Goal: Task Accomplishment & Management: Complete application form

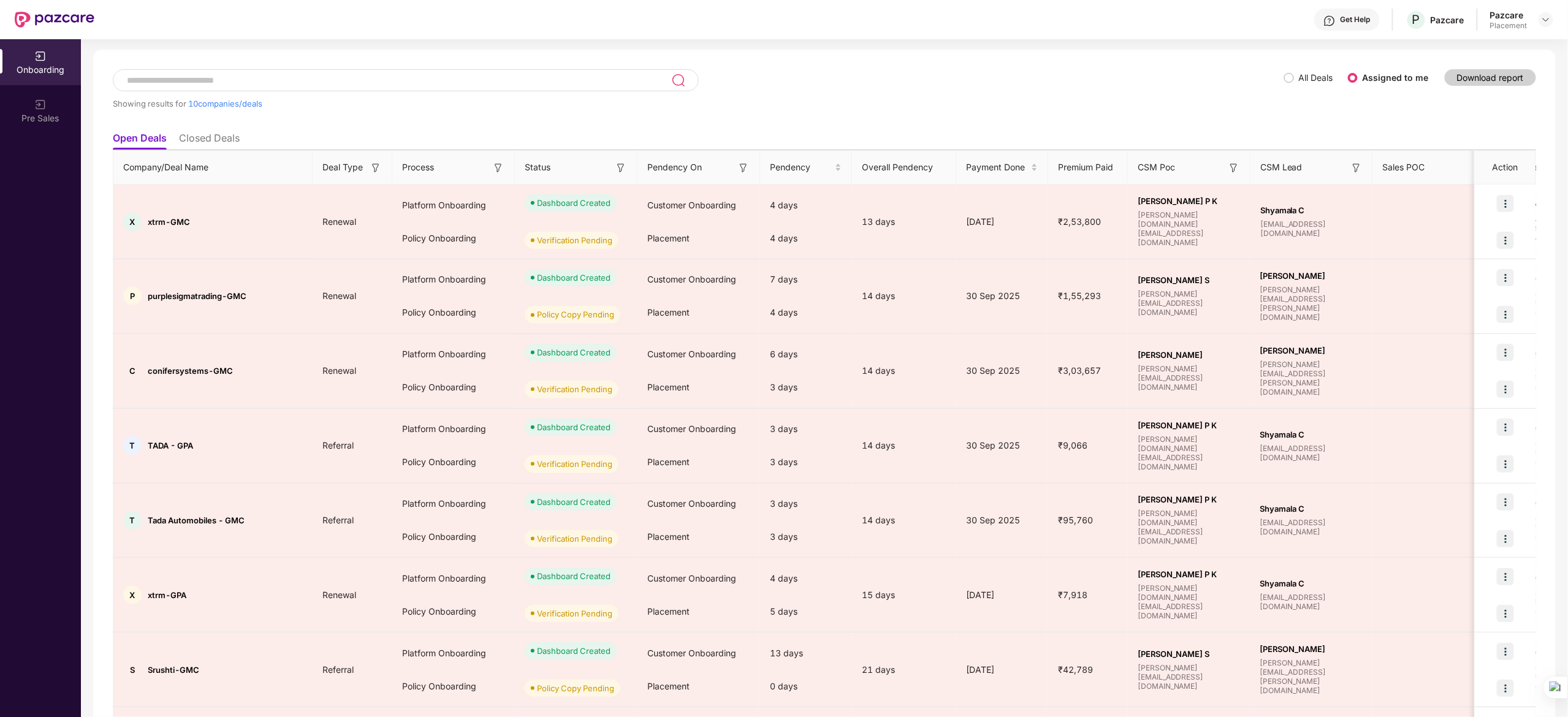
scroll to position [50, 0]
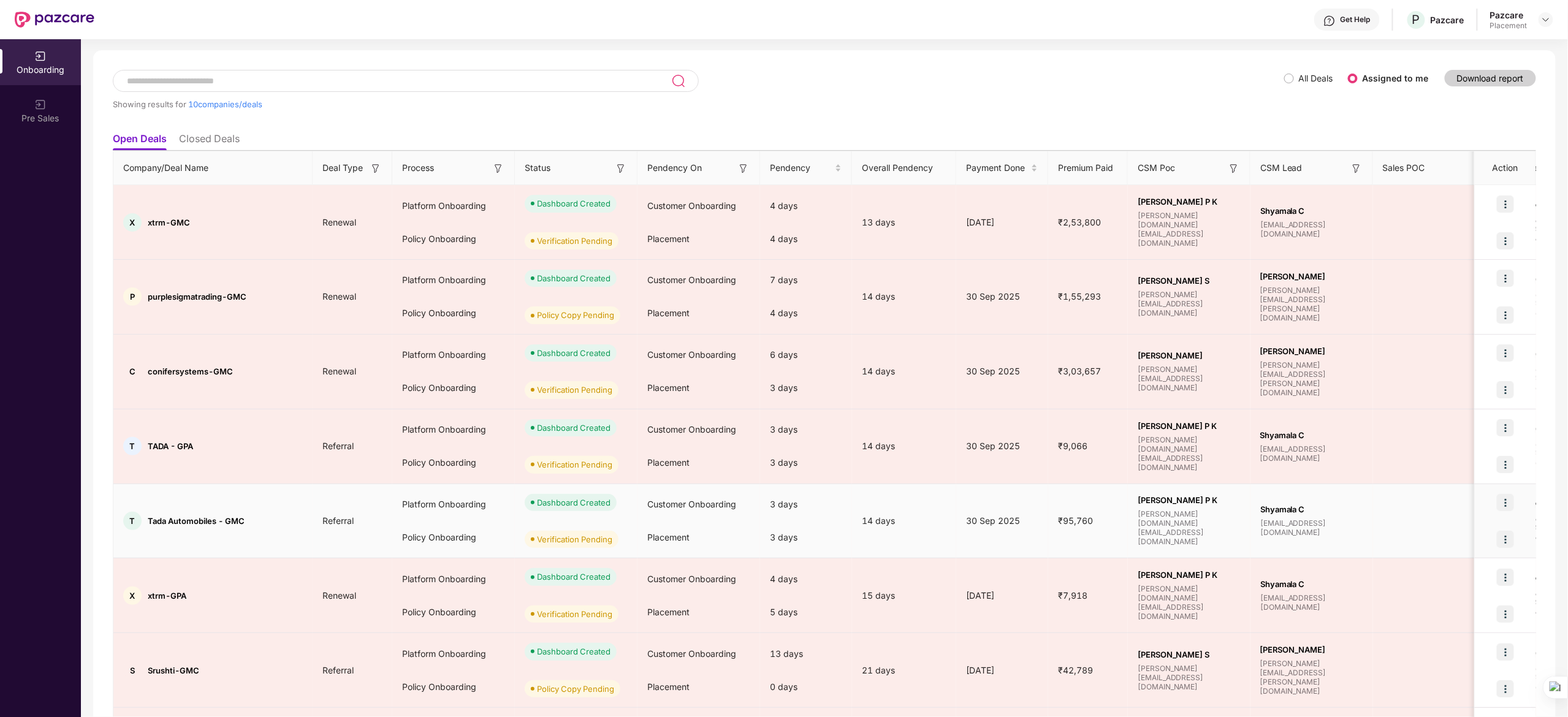
drag, startPoint x: 1038, startPoint y: 0, endPoint x: 918, endPoint y: 509, distance: 523.0
click at [918, 478] on td "14 days" at bounding box center [904, 522] width 104 height 75
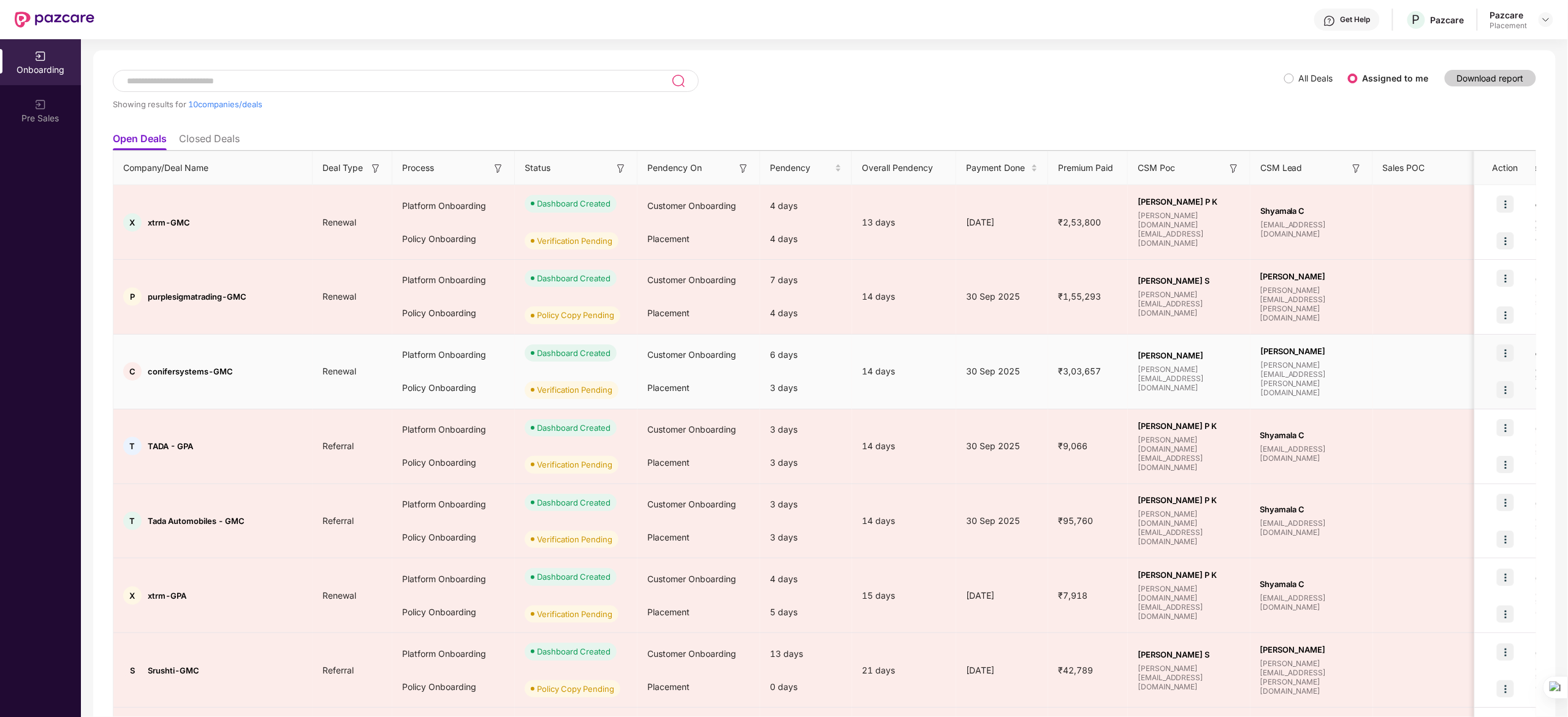
click at [775, 393] on div "3 days" at bounding box center [805, 388] width 92 height 33
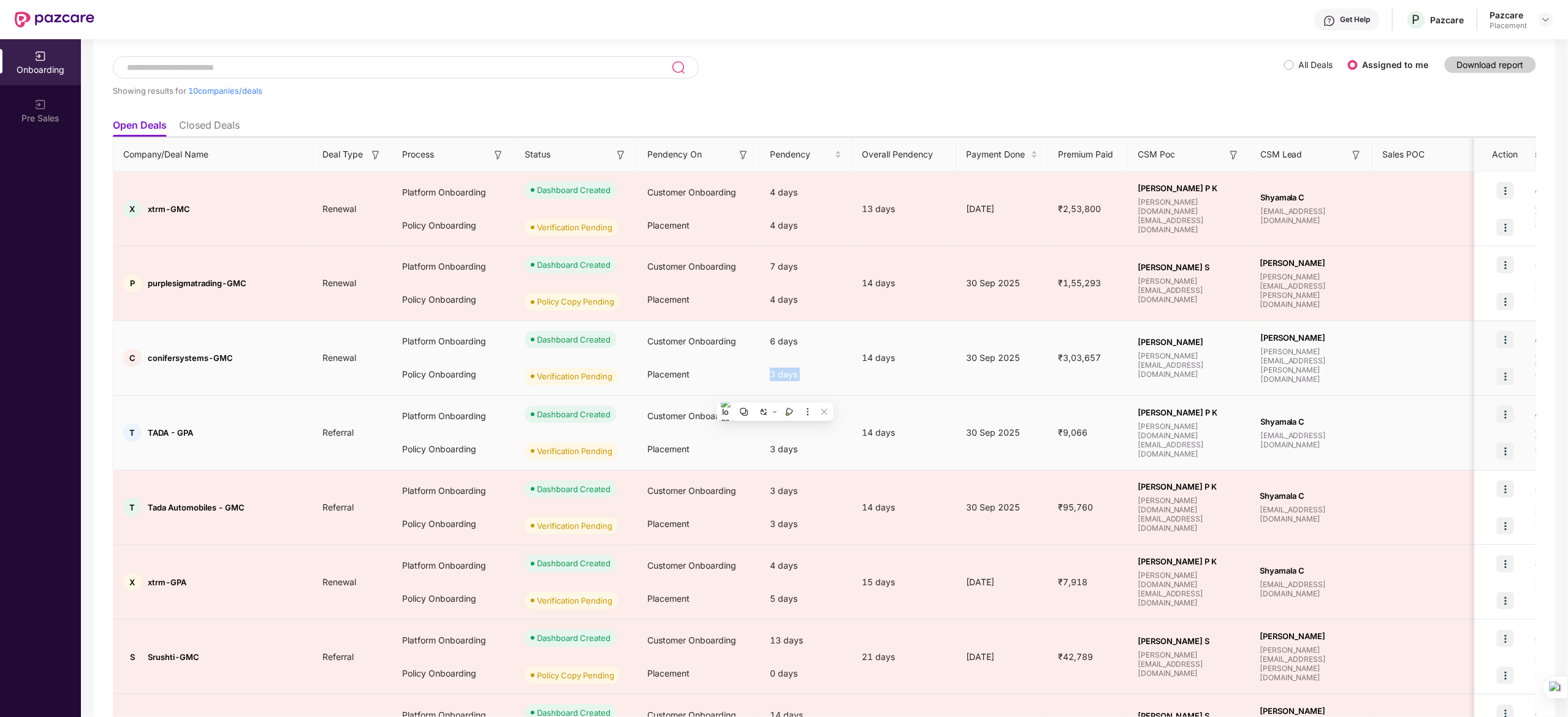
scroll to position [0, 0]
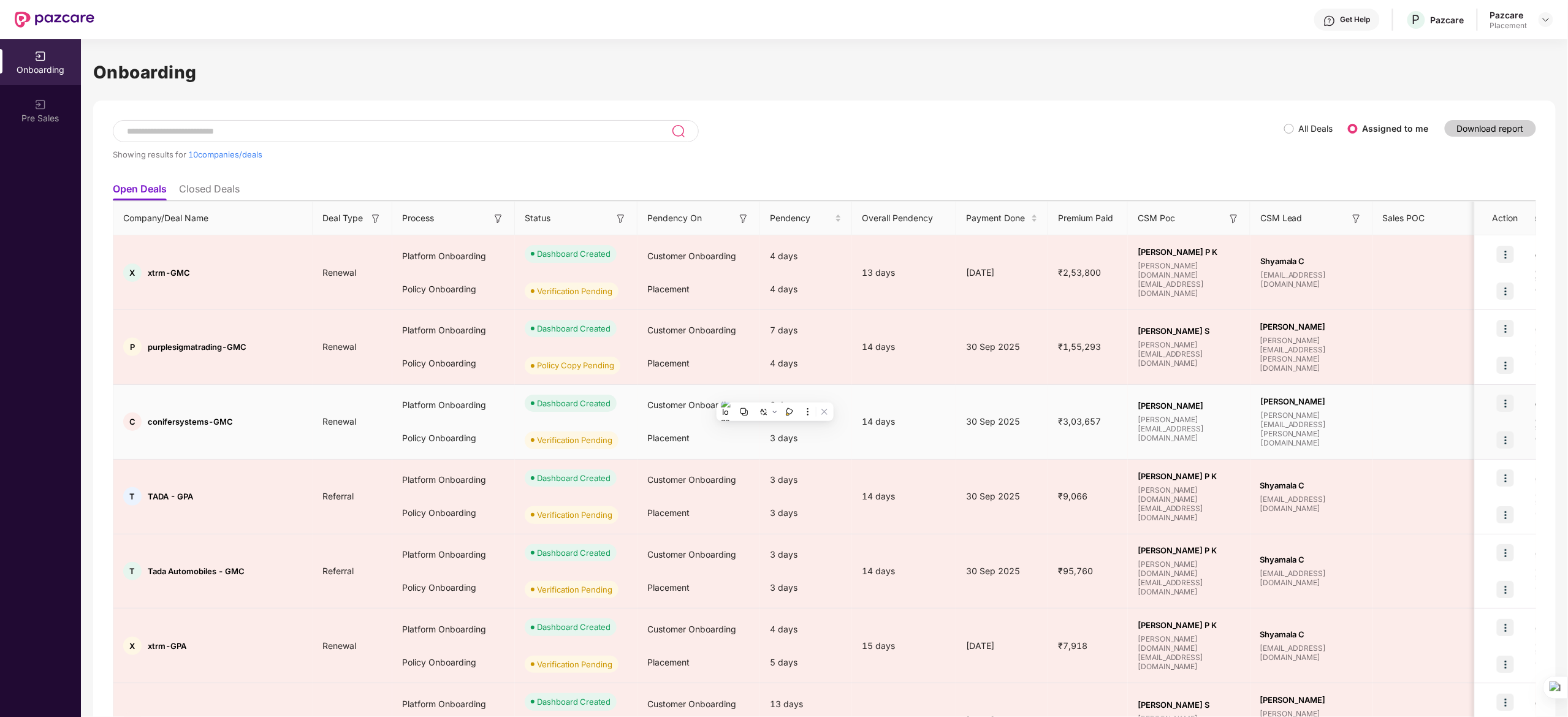
click at [955, 414] on div "14 days" at bounding box center [904, 421] width 104 height 14
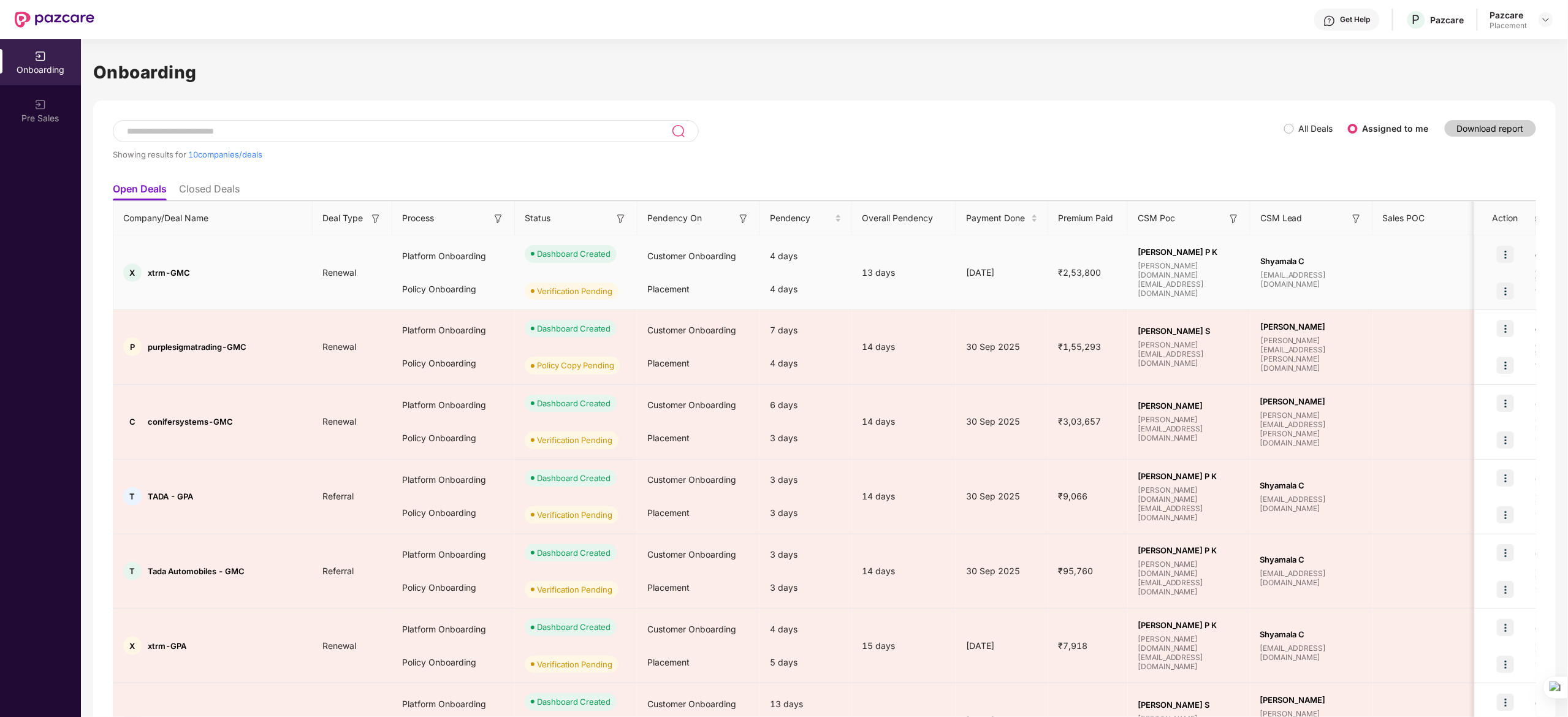
click at [1044, 298] on img at bounding box center [1505, 290] width 17 height 17
click at [1044, 323] on span "Verify Document" at bounding box center [1435, 322] width 128 height 14
click at [1044, 316] on span "Verify Document" at bounding box center [1435, 322] width 128 height 14
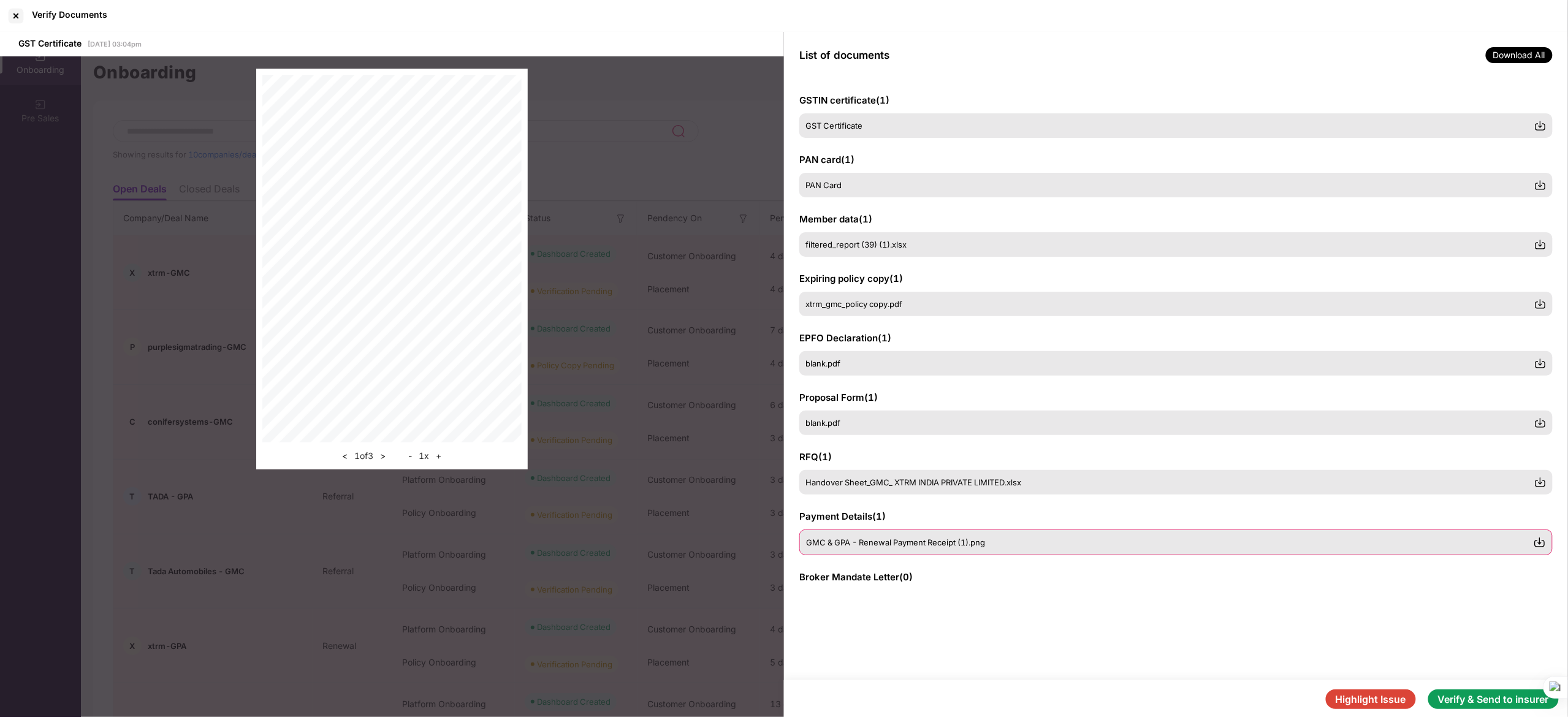
click at [892, 478] on span "GMC & GPA - Renewal Payment Receipt (1).png" at bounding box center [896, 543] width 179 height 10
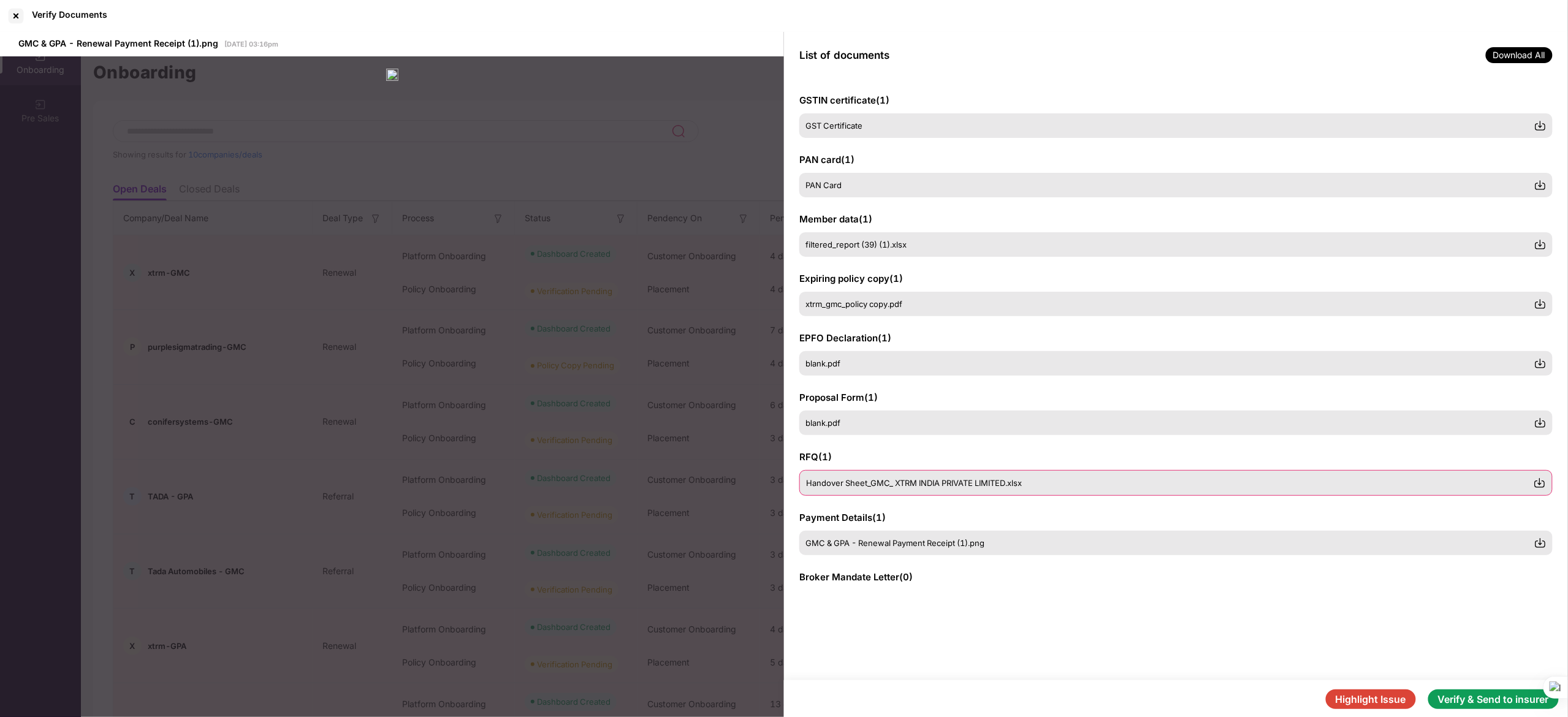
click at [887, 478] on span "Handover Sheet_GMC_ XTRM INDIA PRIVATE LIMITED.xlsx" at bounding box center [914, 483] width 216 height 10
click at [881, 426] on div "blank.pdf" at bounding box center [1170, 423] width 728 height 10
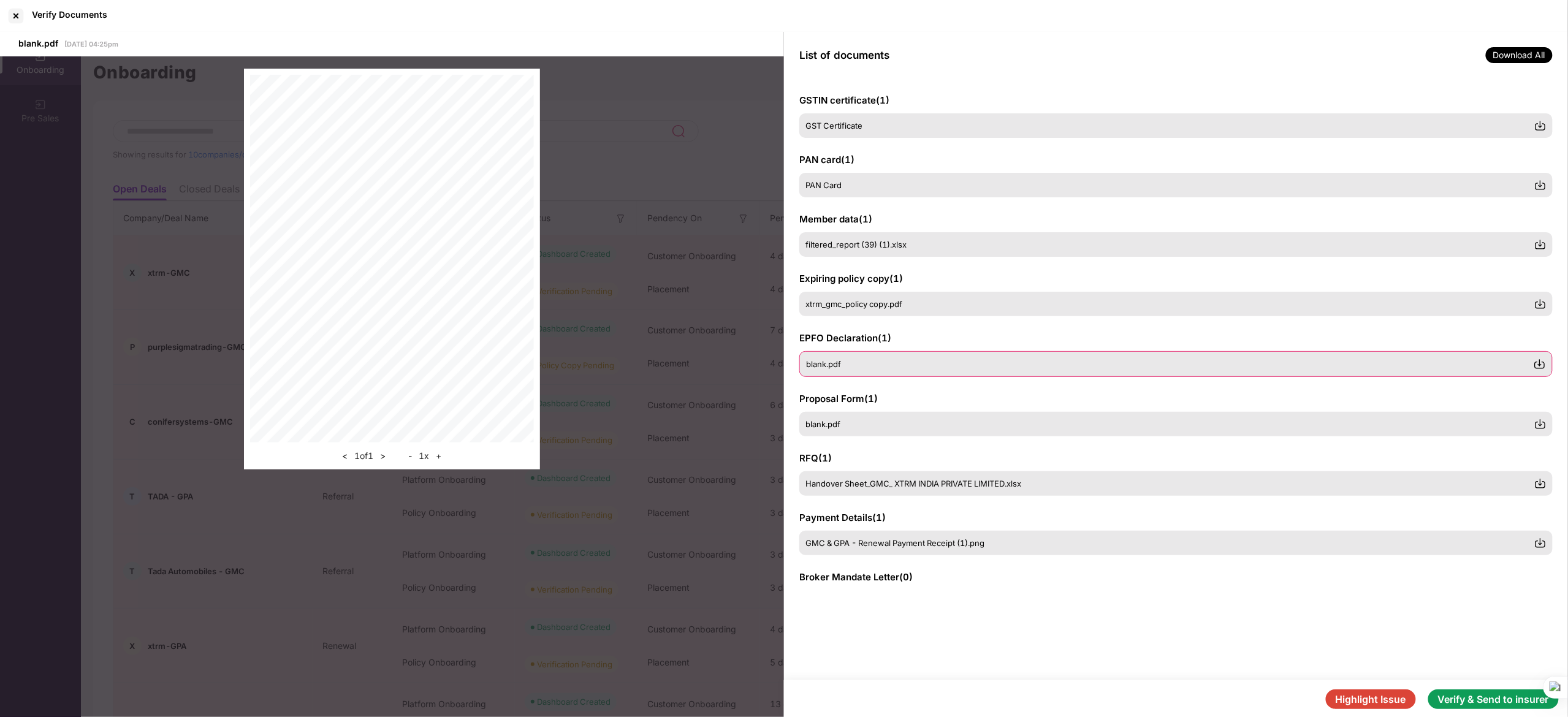
click at [864, 367] on div "blank.pdf" at bounding box center [1170, 364] width 728 height 10
click at [1044, 478] on button "Highlight Issue" at bounding box center [1370, 699] width 90 height 19
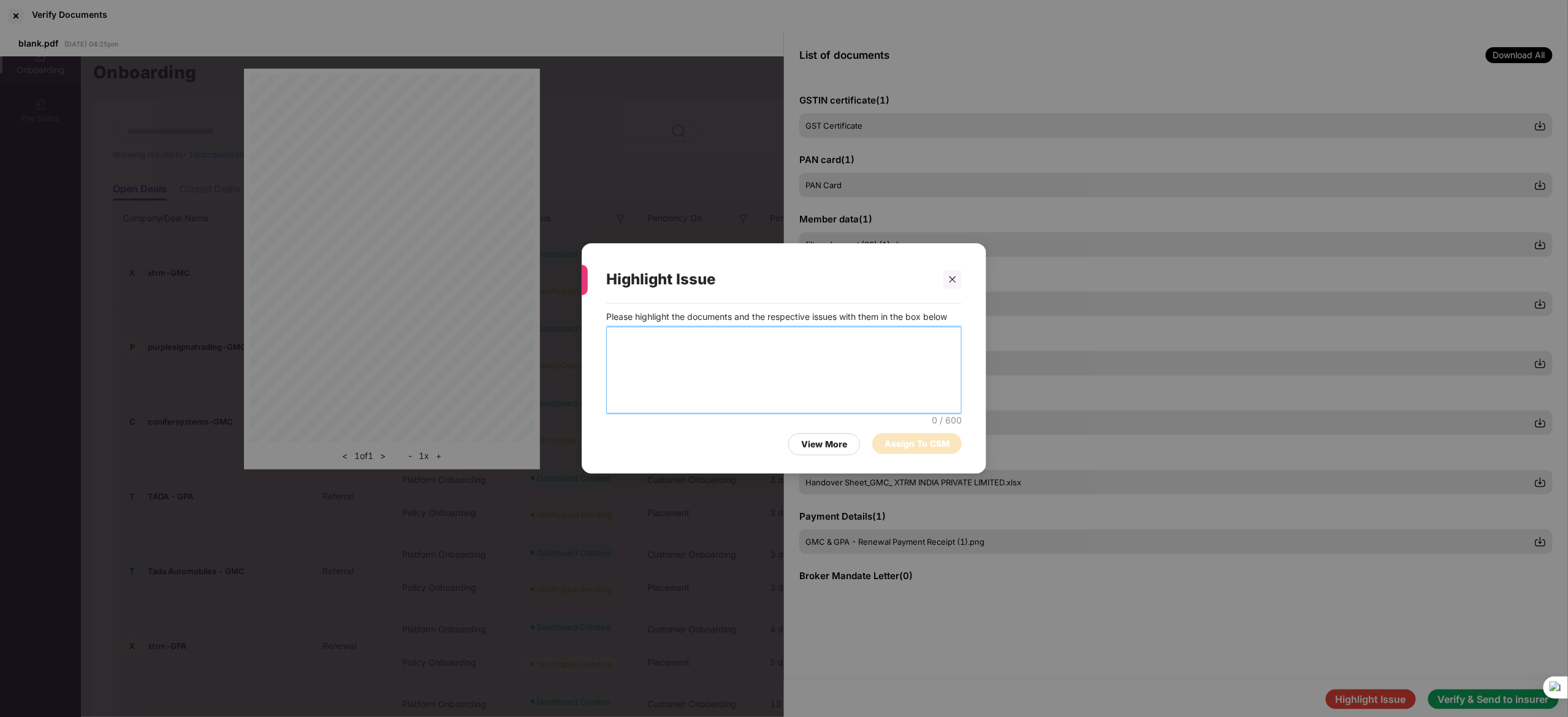
click at [691, 350] on textarea at bounding box center [784, 370] width 355 height 87
click at [128, 280] on div "Highlight Issue Please highlight the documents and the respective issues with t…" at bounding box center [784, 358] width 1568 height 717
click at [682, 354] on textarea at bounding box center [784, 370] width 355 height 87
click at [700, 362] on textarea "**********" at bounding box center [784, 371] width 355 height 88
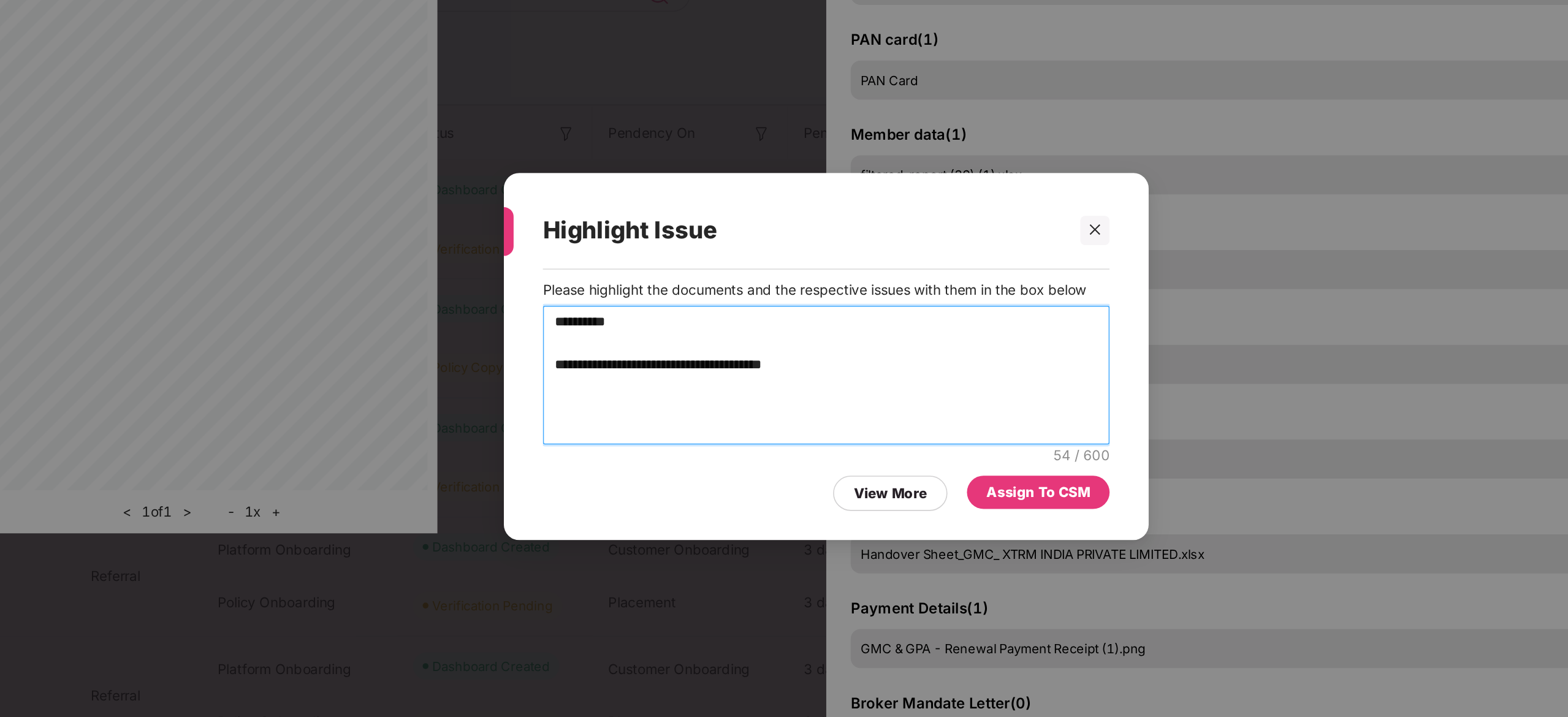
click at [792, 362] on textarea "**********" at bounding box center [784, 371] width 355 height 88
type textarea "**********"
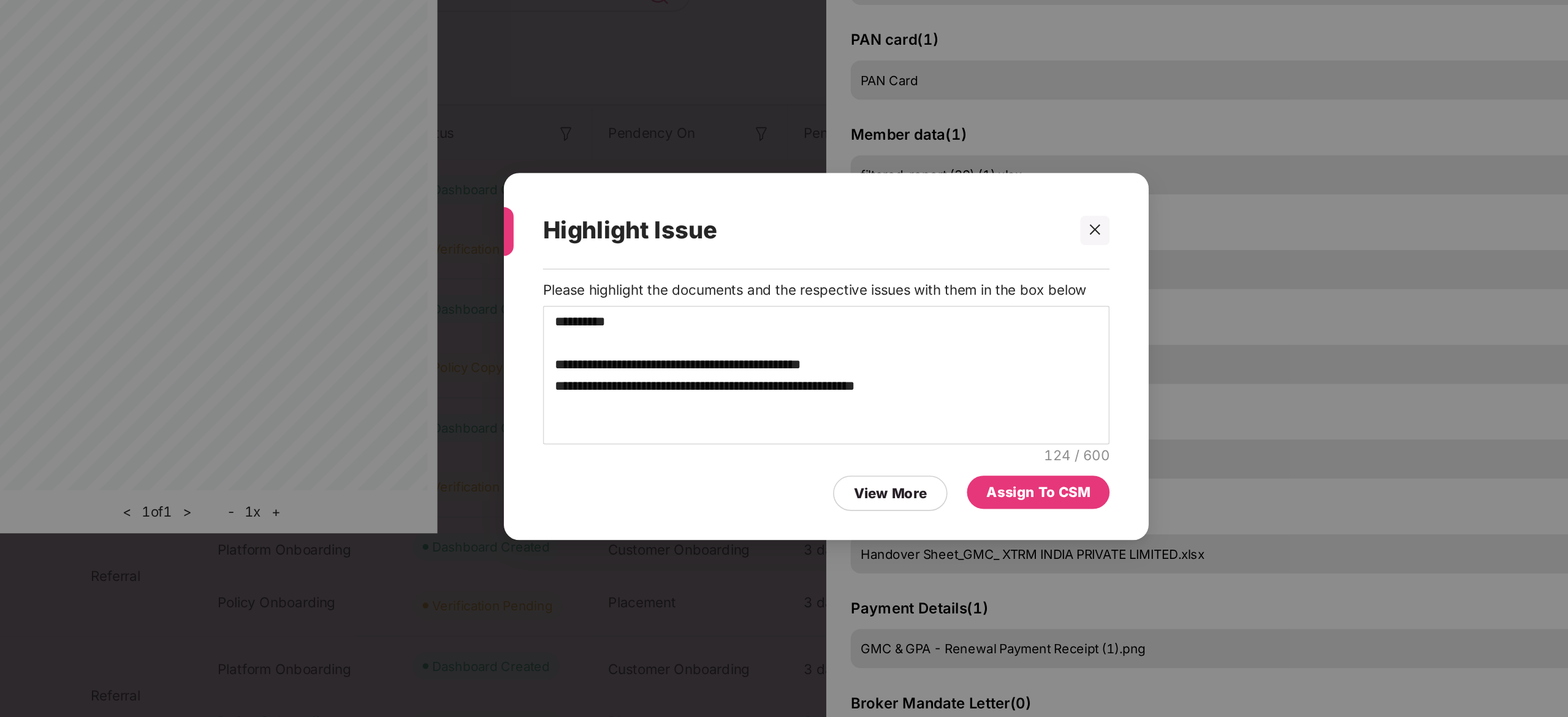
click at [904, 436] on div "Assign To CSM" at bounding box center [917, 444] width 89 height 21
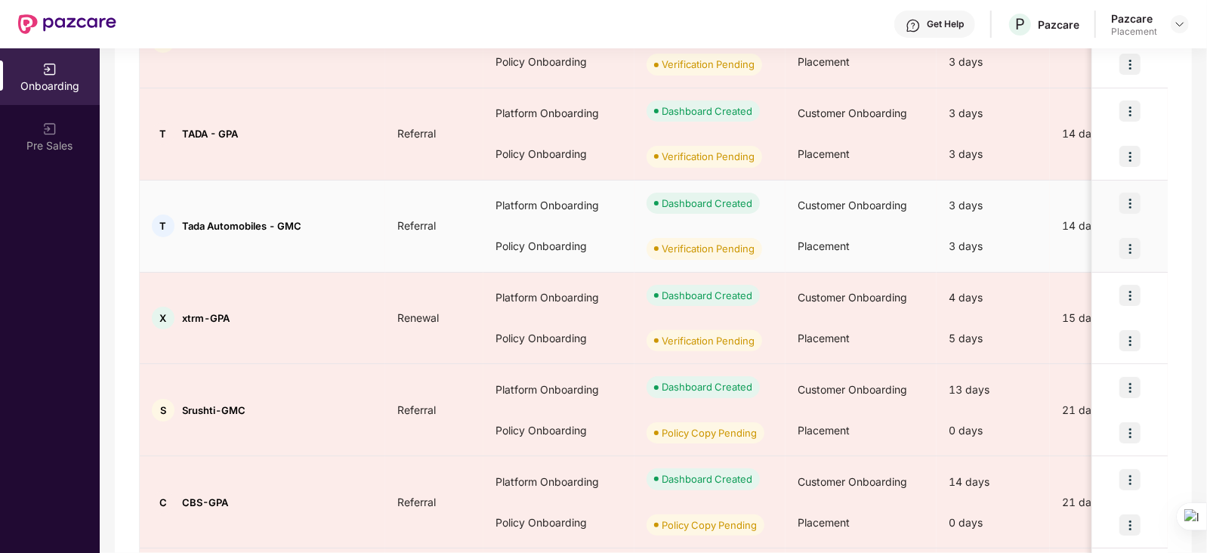
scroll to position [413, 0]
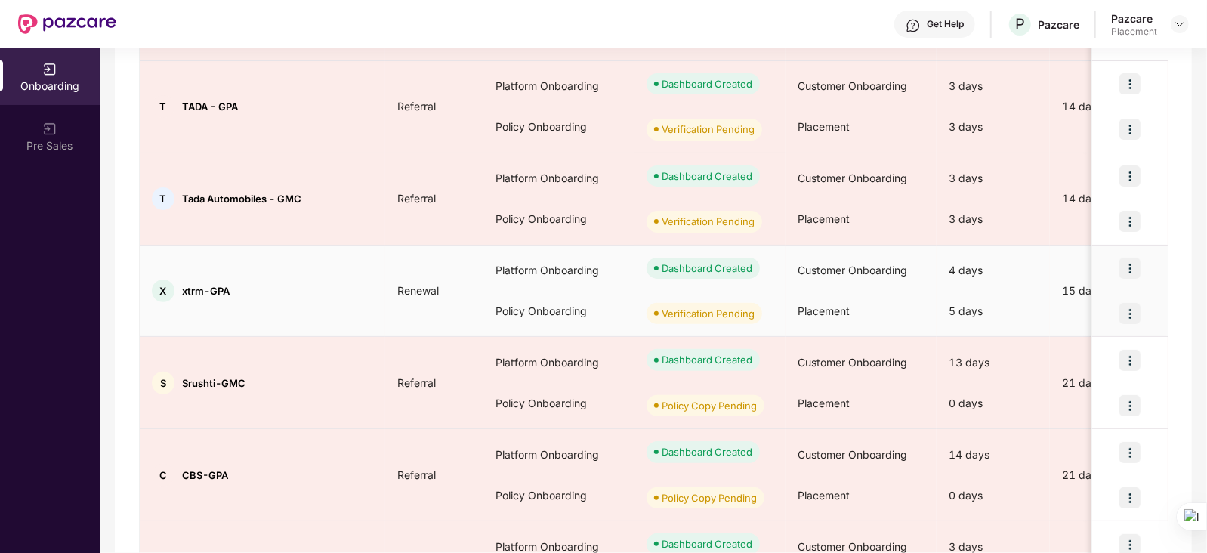
click at [1130, 308] on img at bounding box center [1130, 313] width 21 height 21
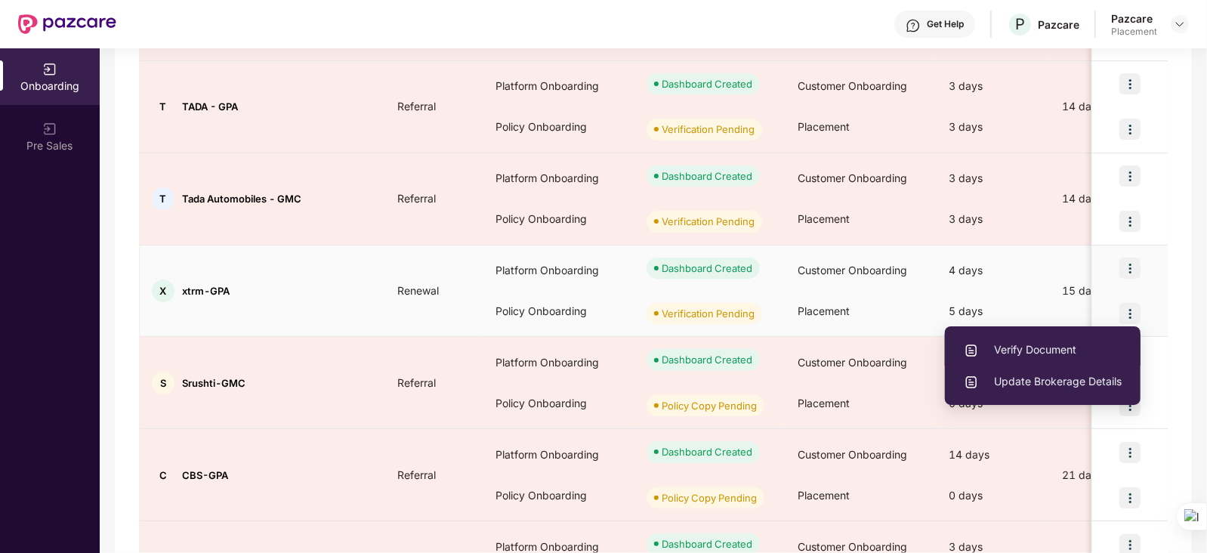
click at [1043, 345] on span "Verify Document" at bounding box center [1043, 350] width 158 height 17
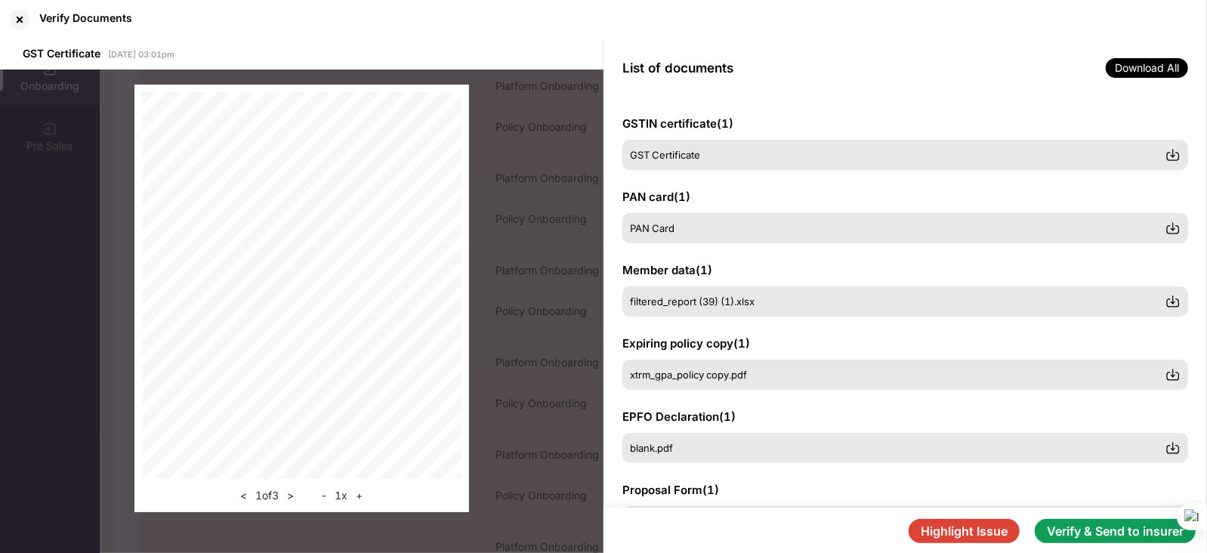
click at [1087, 527] on button "Verify & Send to insurer" at bounding box center [1115, 531] width 161 height 24
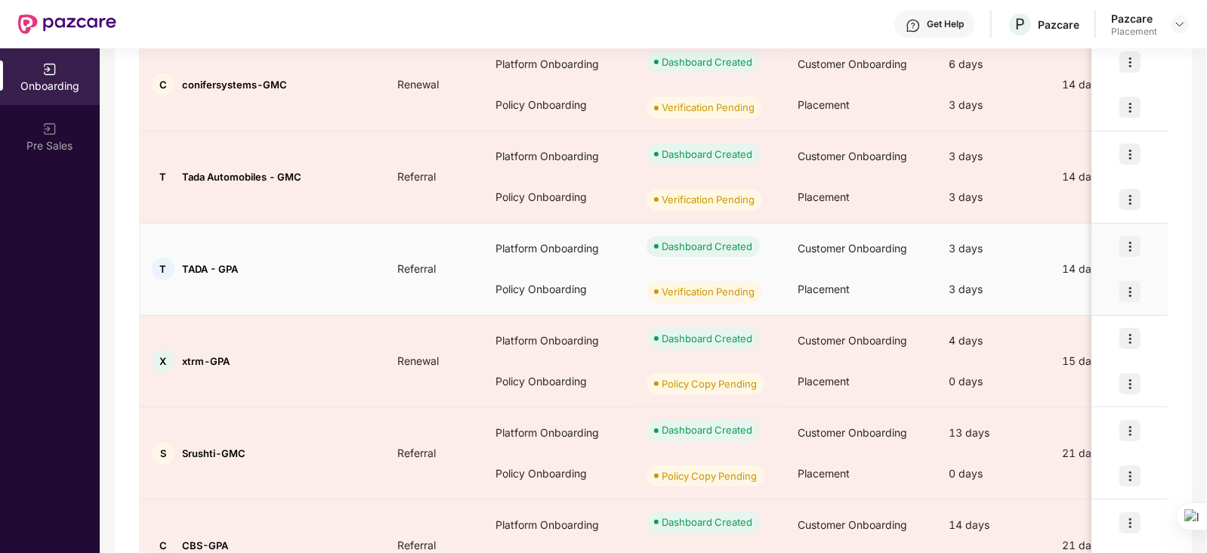
scroll to position [343, 0]
click at [1130, 288] on img at bounding box center [1130, 291] width 21 height 21
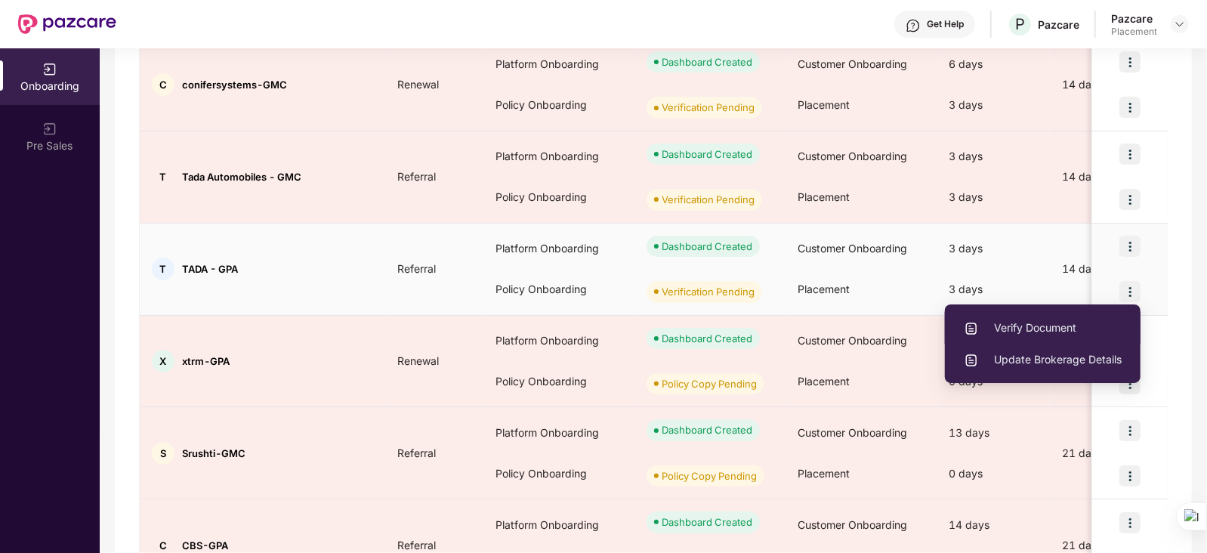
click at [1052, 320] on span "Verify Document" at bounding box center [1043, 328] width 158 height 17
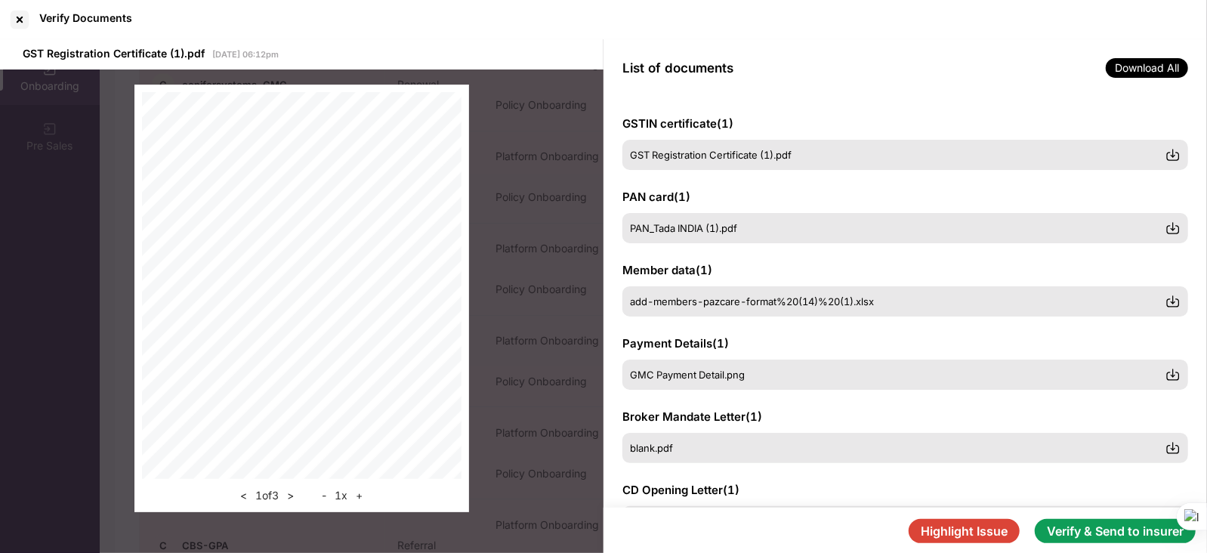
click at [1115, 528] on button "Verify & Send to insurer" at bounding box center [1115, 531] width 161 height 24
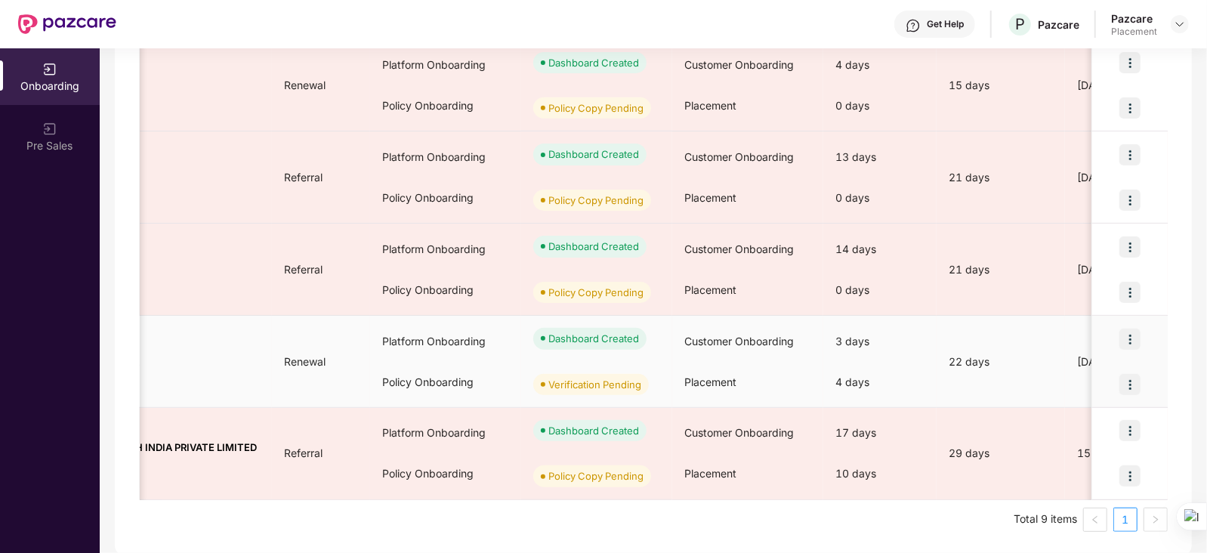
scroll to position [0, 0]
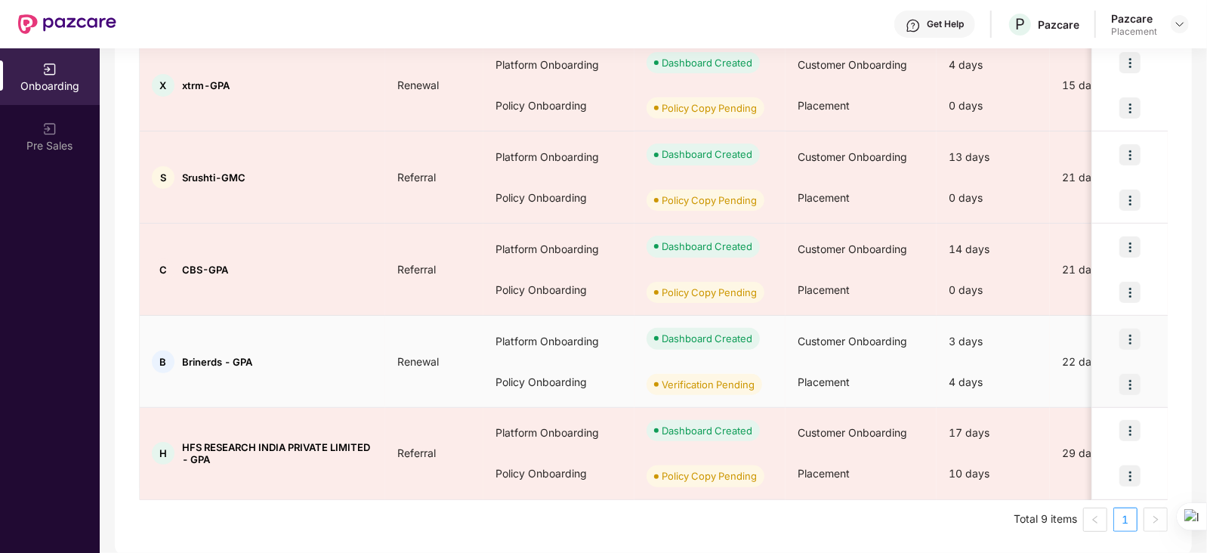
click at [1130, 382] on img at bounding box center [1130, 384] width 21 height 21
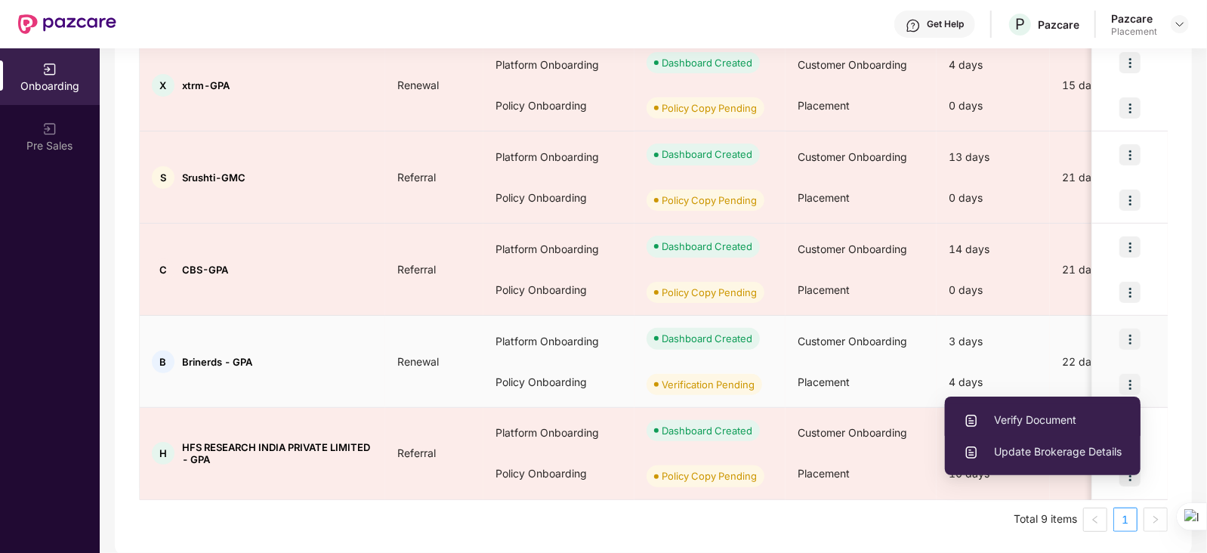
click at [1028, 417] on span "Verify Document" at bounding box center [1043, 420] width 158 height 17
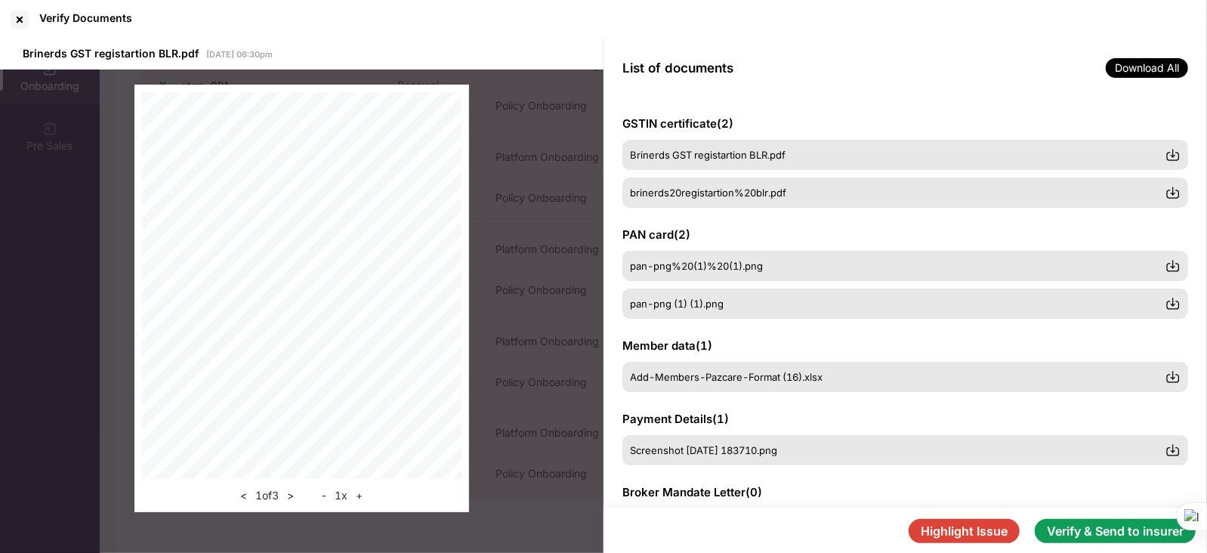
click at [1111, 527] on button "Verify & Send to insurer" at bounding box center [1115, 531] width 161 height 24
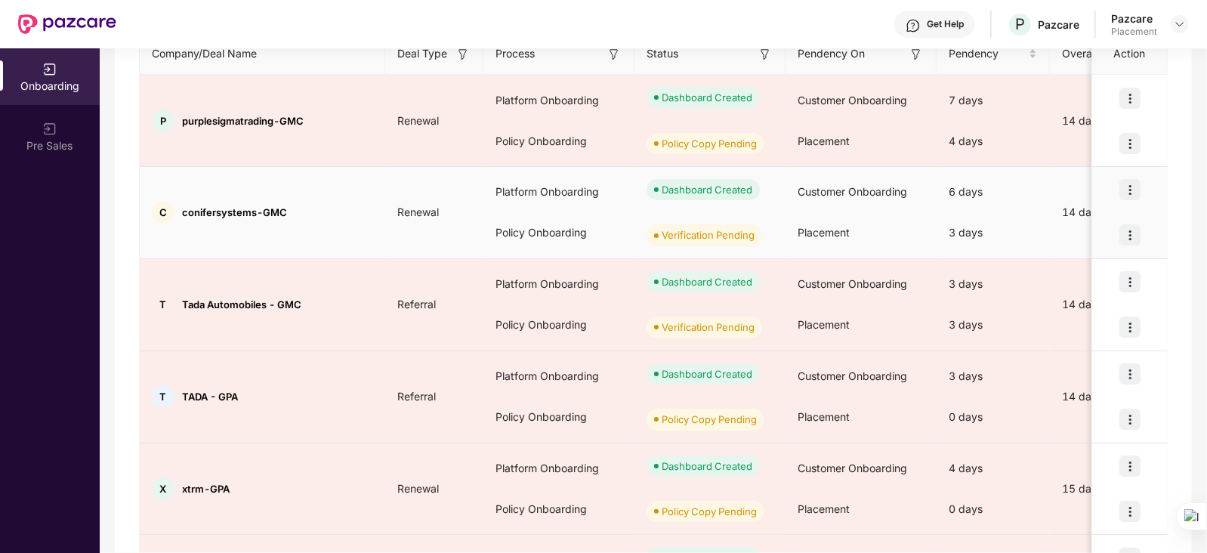
scroll to position [218, 0]
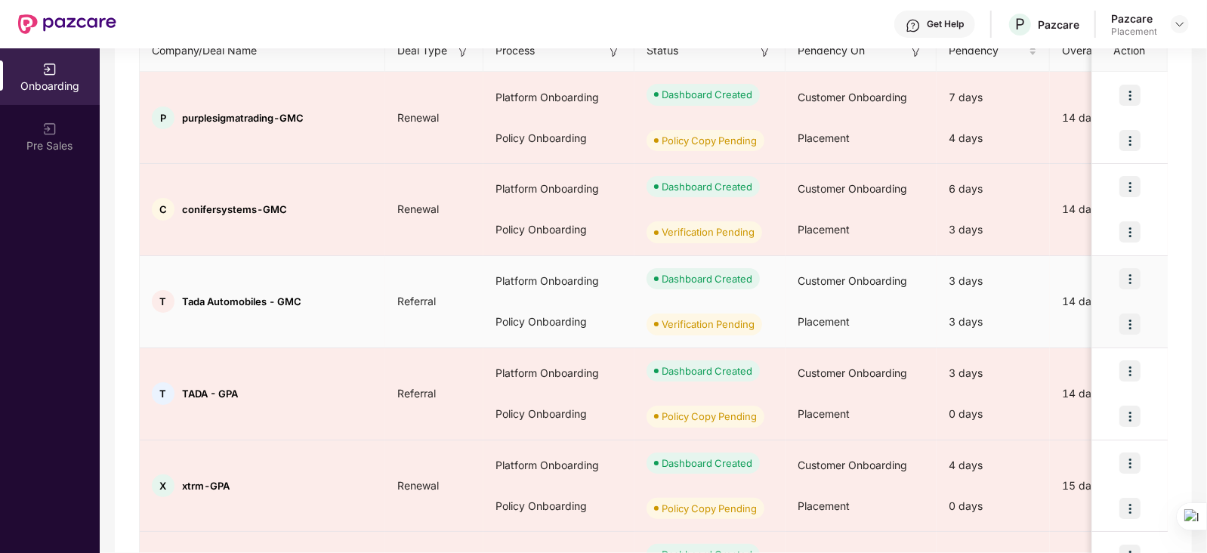
click at [1130, 320] on img at bounding box center [1130, 324] width 21 height 21
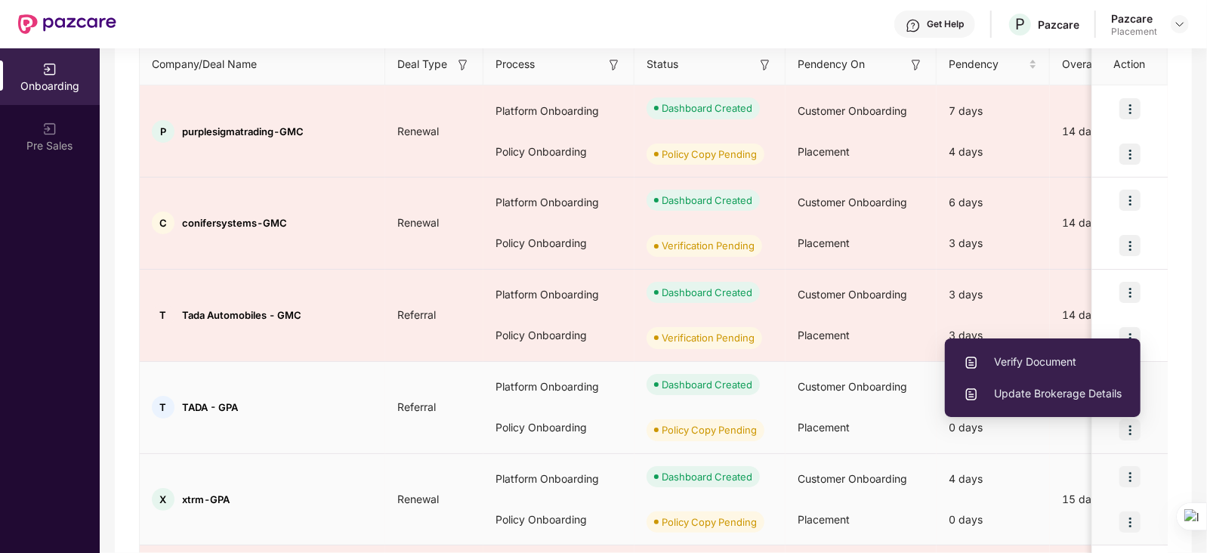
scroll to position [197, 0]
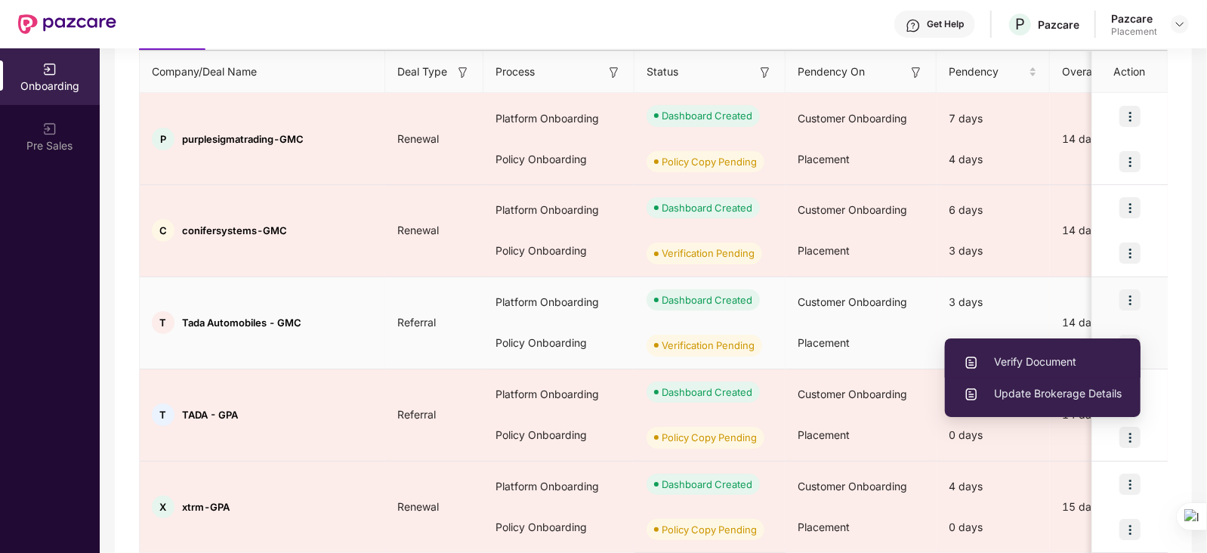
click at [1036, 349] on li "Verify Document" at bounding box center [1043, 362] width 196 height 32
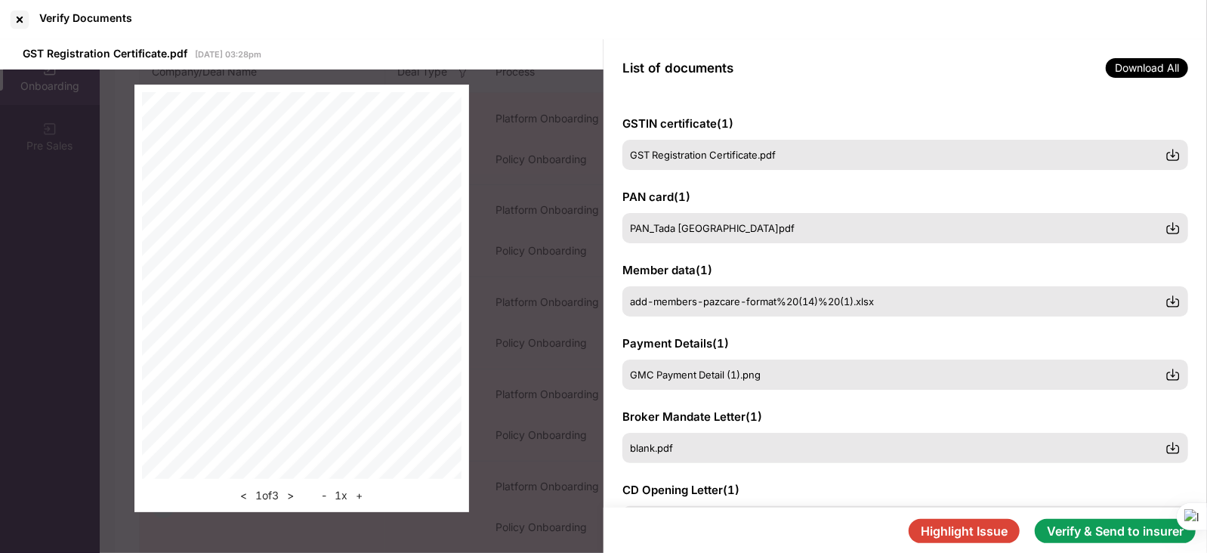
click at [1074, 527] on button "Verify & Send to insurer" at bounding box center [1115, 531] width 161 height 24
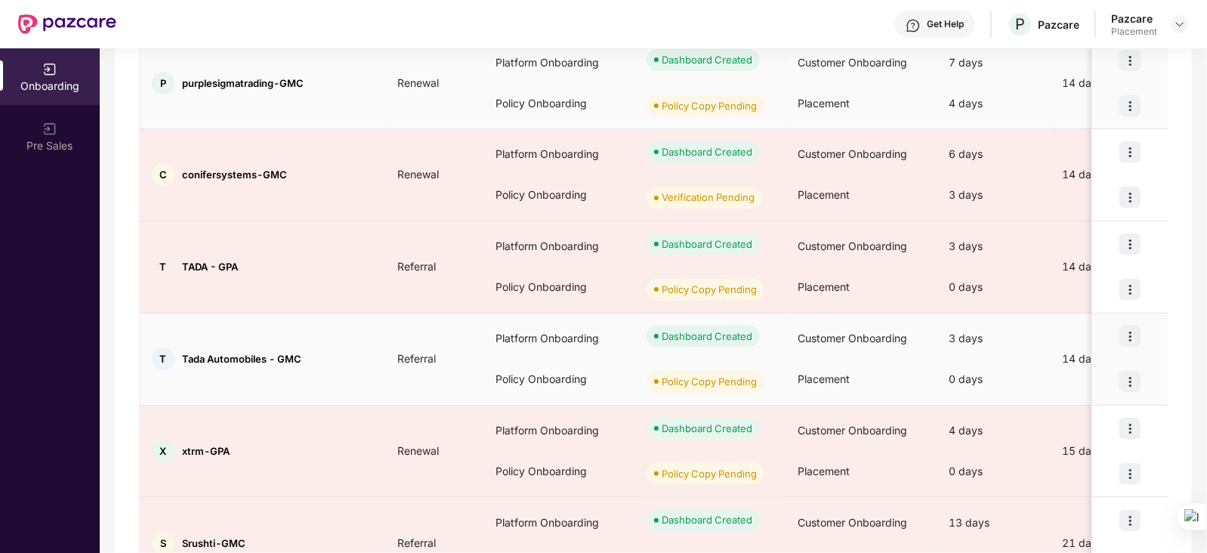
scroll to position [254, 0]
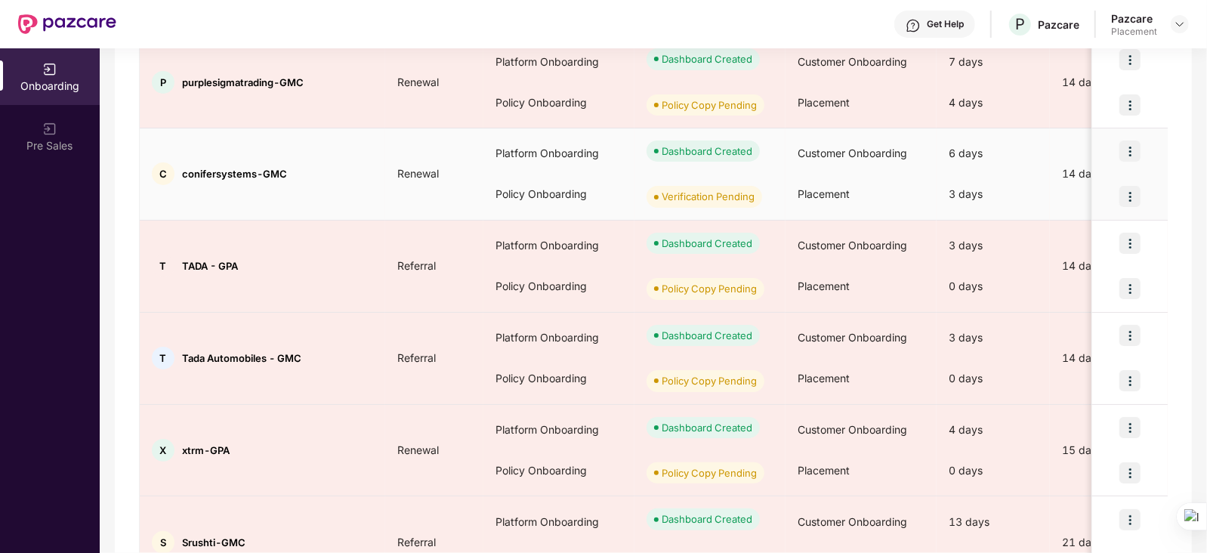
click at [1128, 196] on img at bounding box center [1130, 196] width 21 height 21
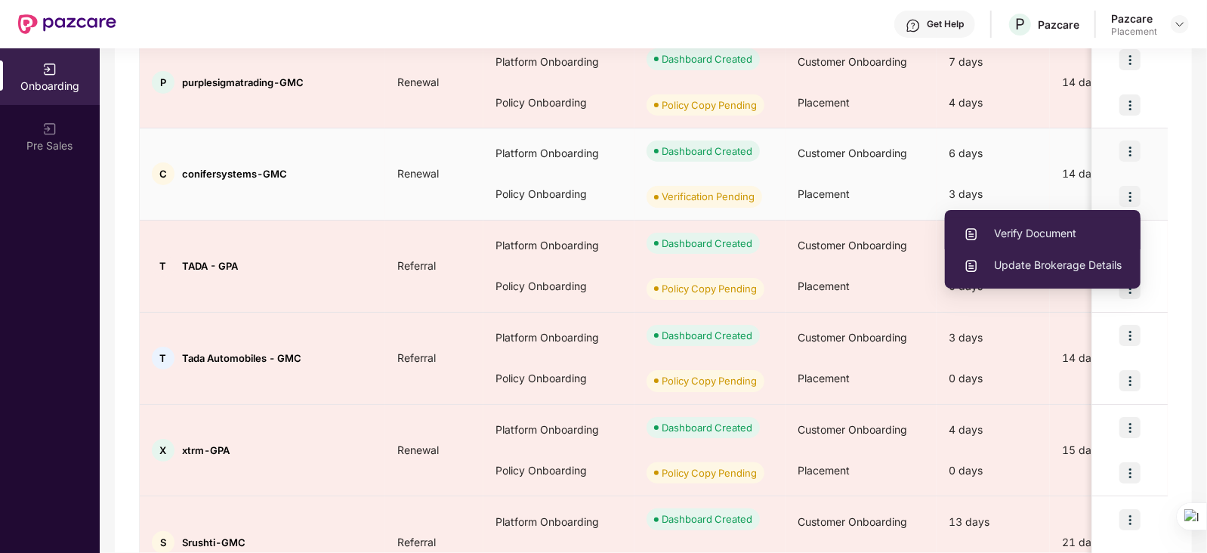
click at [1023, 229] on span "Verify Document" at bounding box center [1043, 233] width 158 height 17
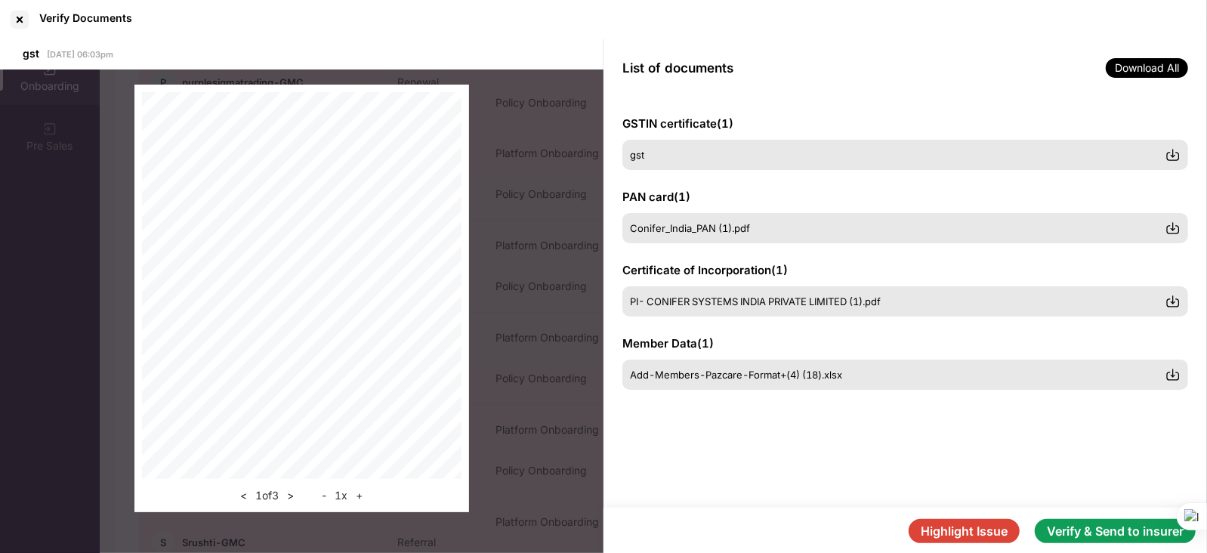
click at [1114, 530] on button "Verify & Send to insurer" at bounding box center [1115, 531] width 161 height 24
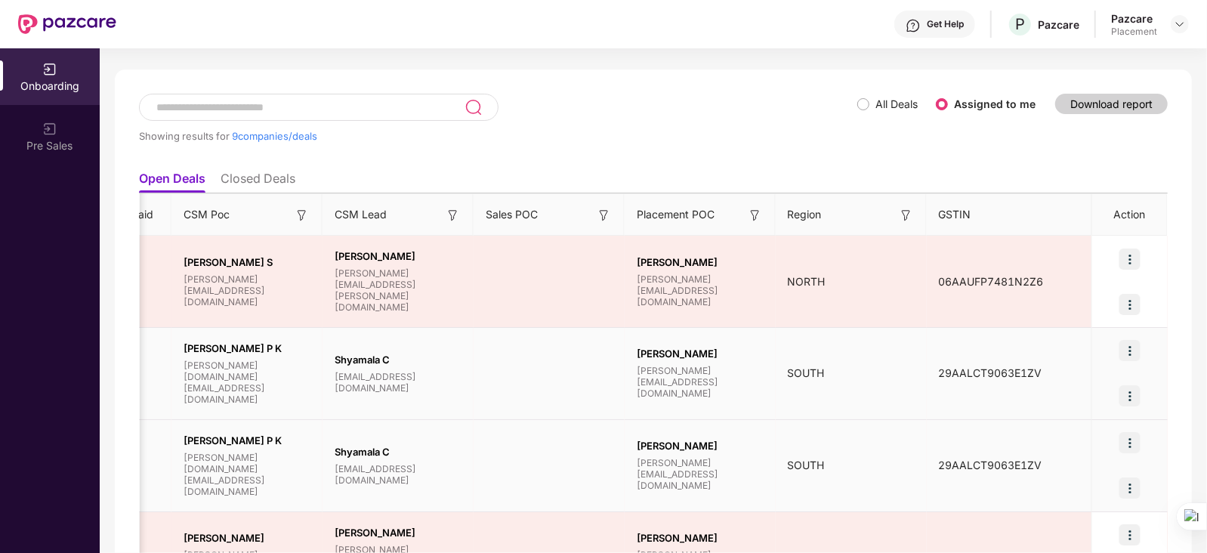
scroll to position [57, 0]
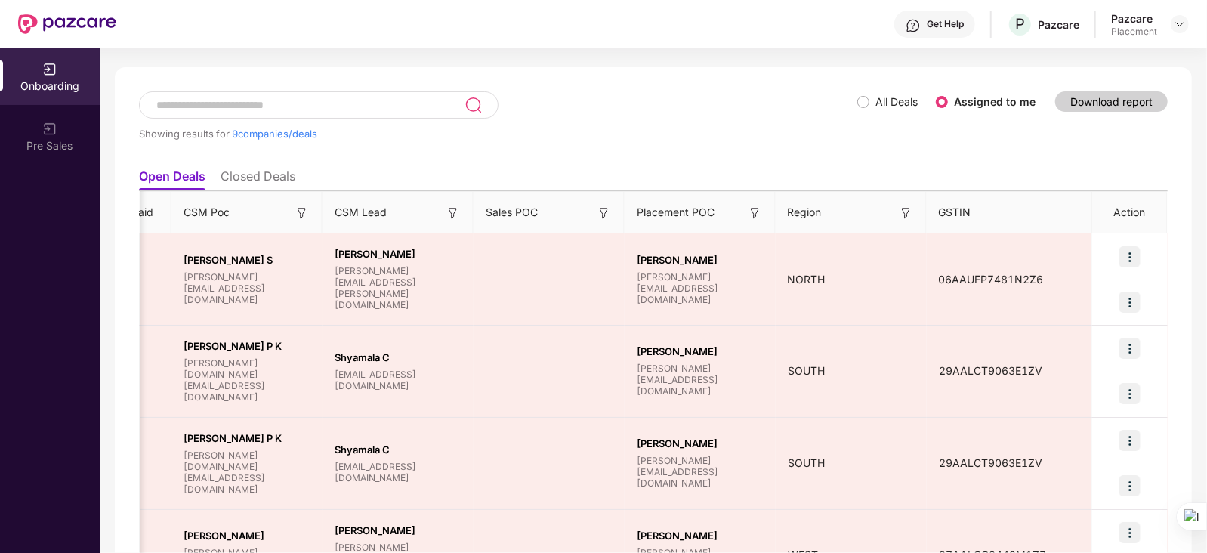
click at [905, 214] on img at bounding box center [906, 213] width 15 height 15
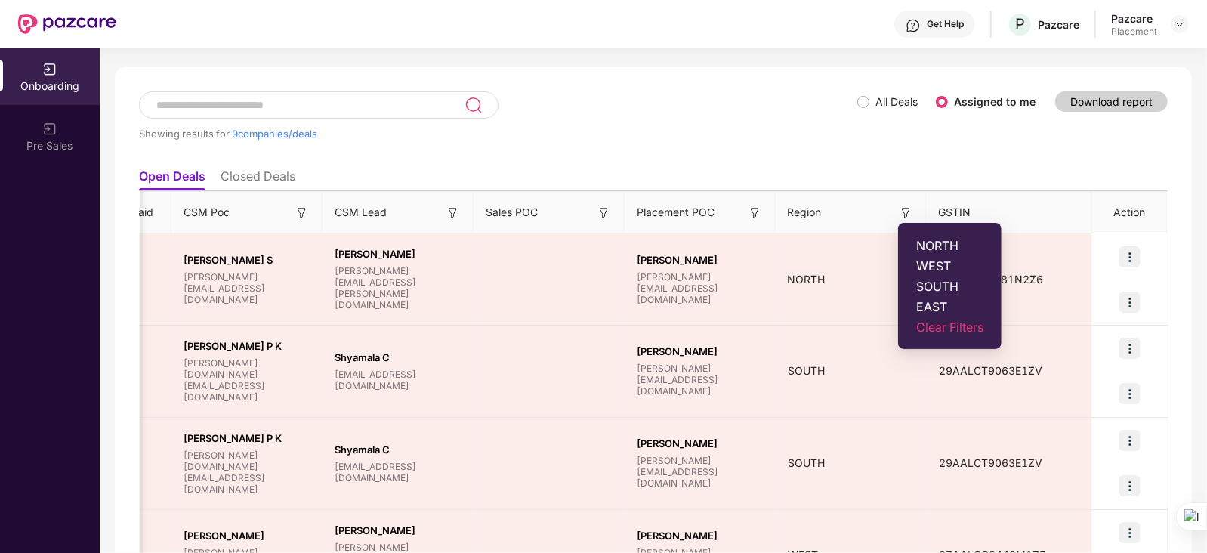
click at [905, 214] on img at bounding box center [906, 213] width 15 height 15
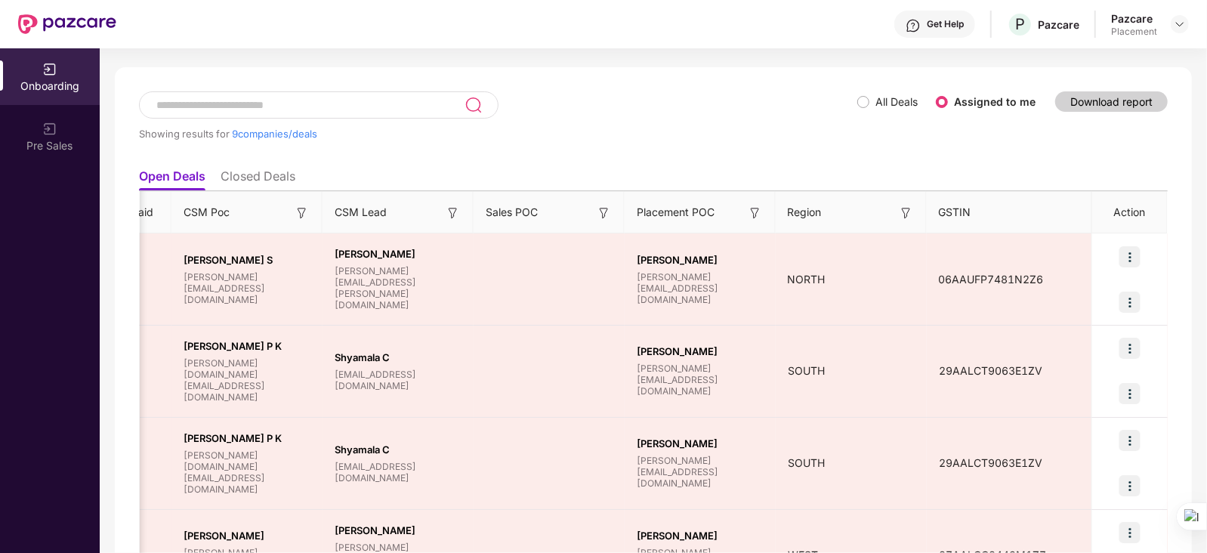
click at [757, 212] on img at bounding box center [755, 213] width 15 height 15
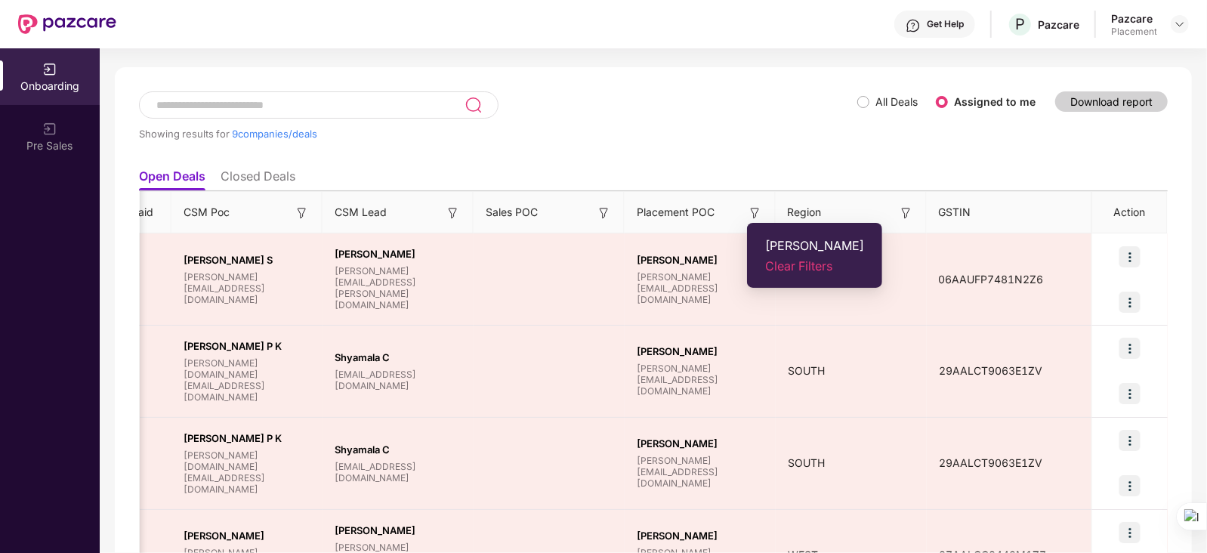
click at [757, 212] on img at bounding box center [755, 213] width 15 height 15
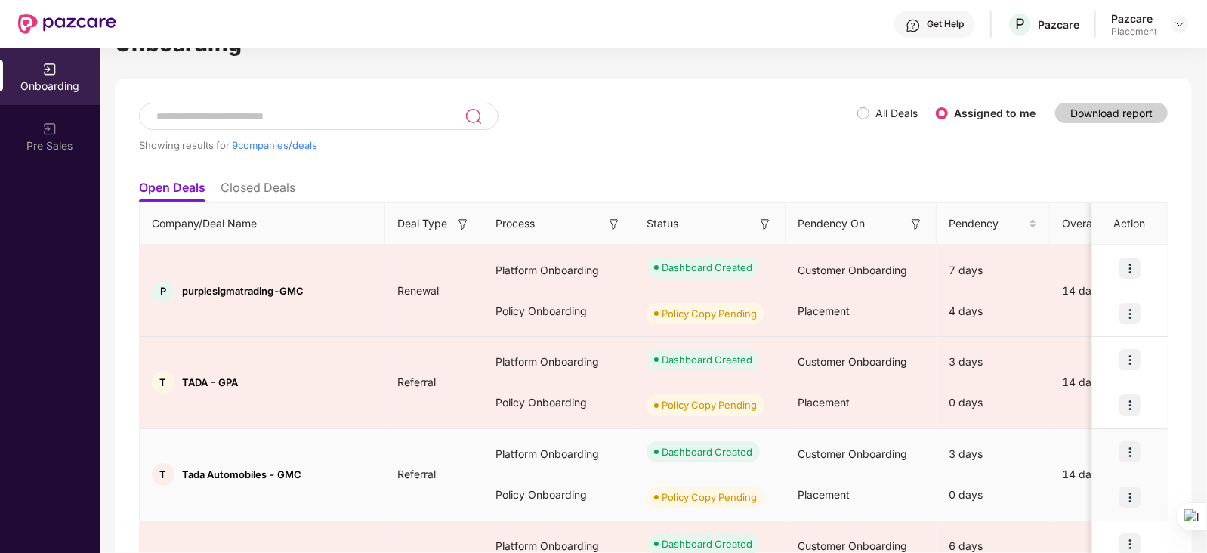
scroll to position [15, 0]
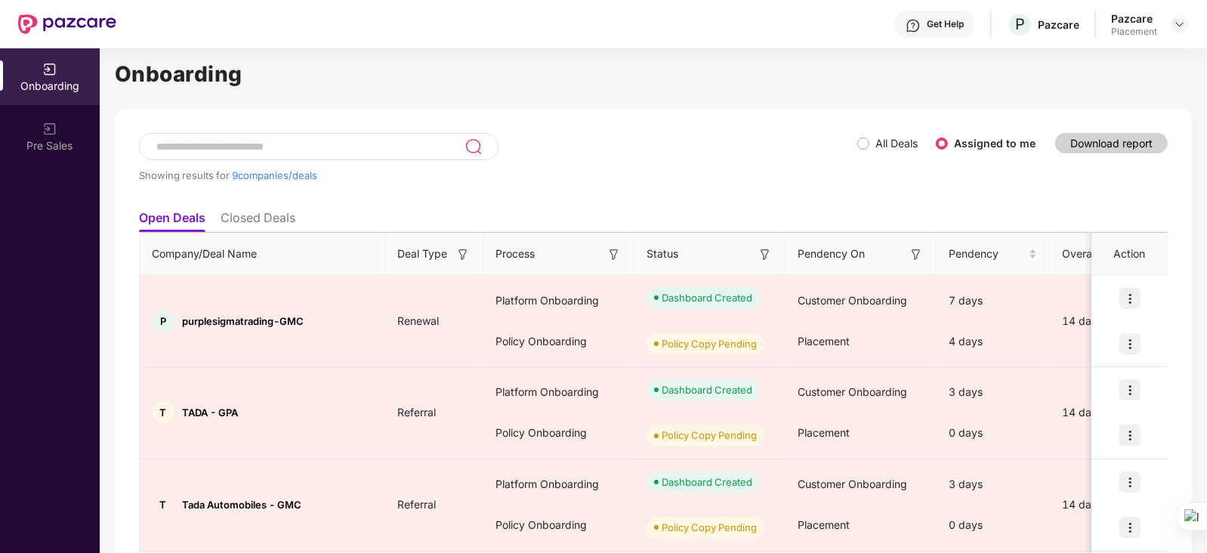
click at [916, 254] on img at bounding box center [916, 254] width 15 height 15
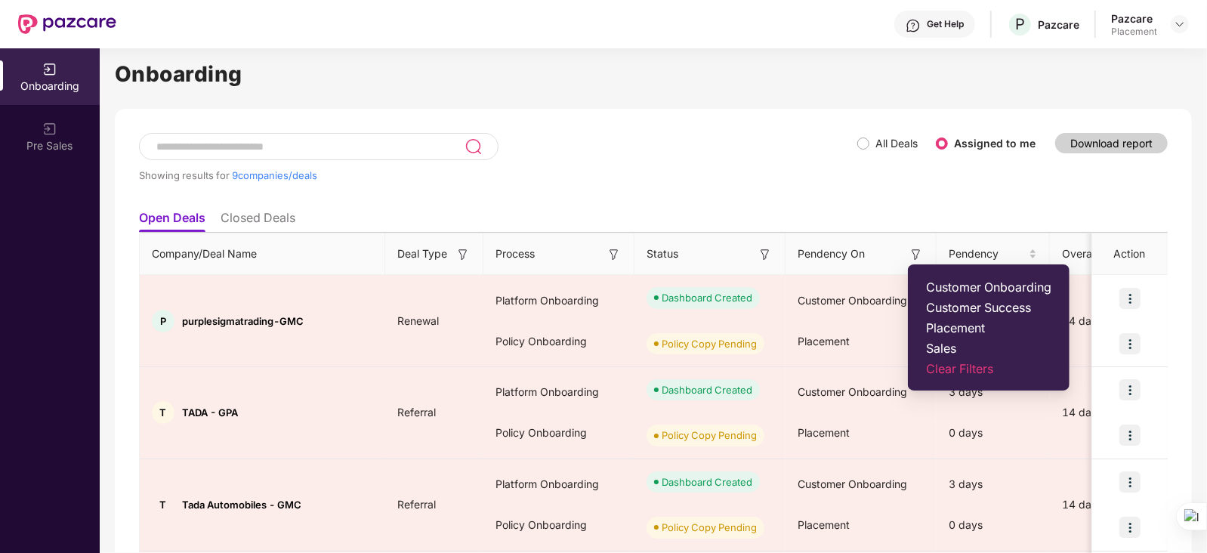
click at [944, 324] on span "Placement" at bounding box center [988, 327] width 125 height 15
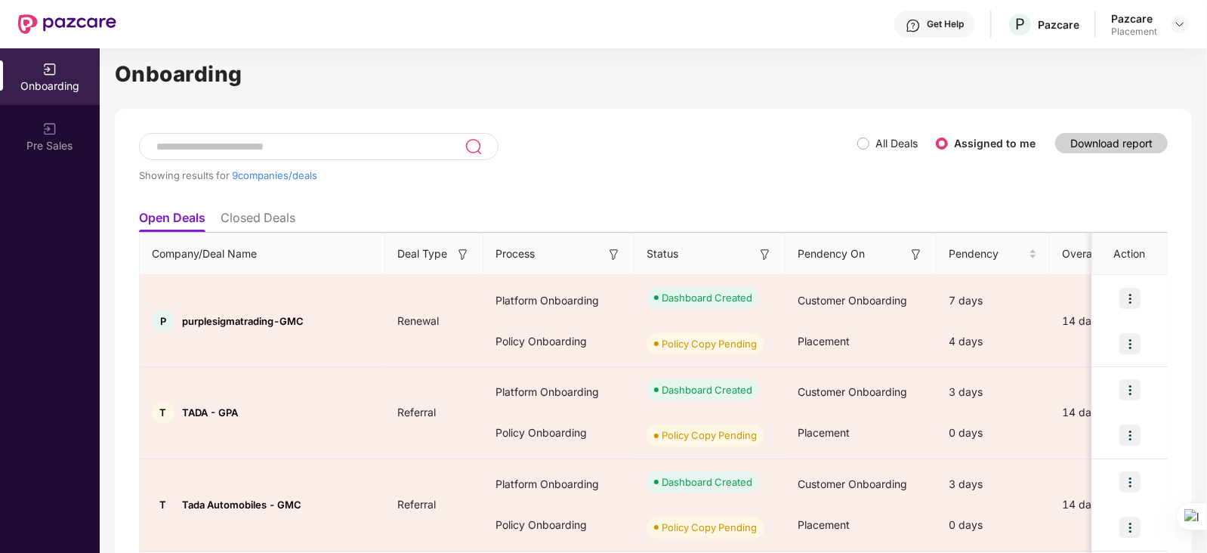
click at [759, 255] on img at bounding box center [765, 254] width 15 height 15
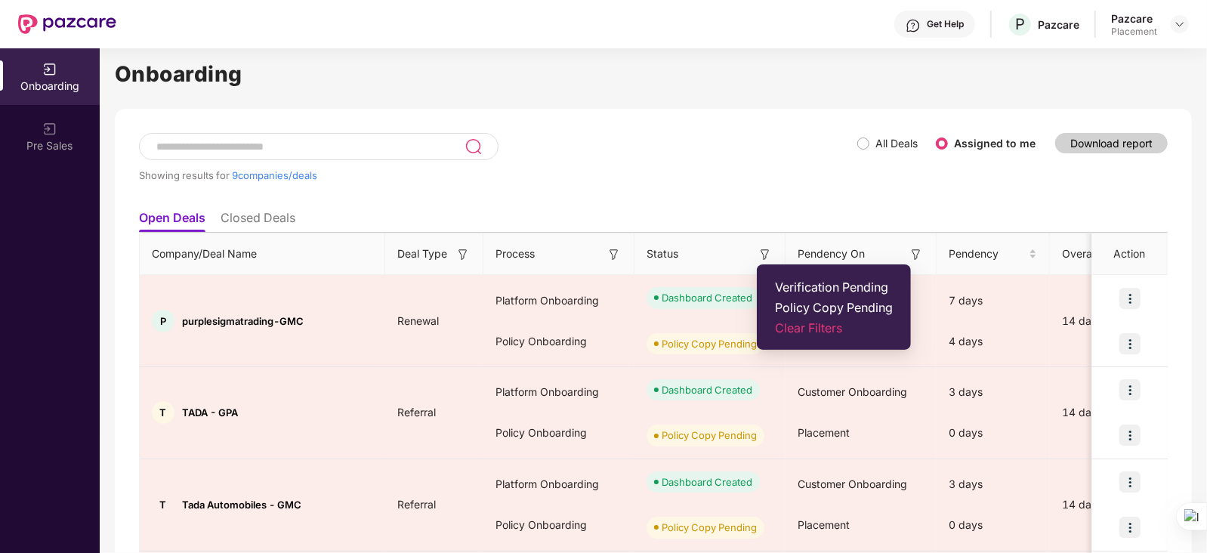
click at [825, 285] on span "Verification Pending" at bounding box center [834, 287] width 118 height 15
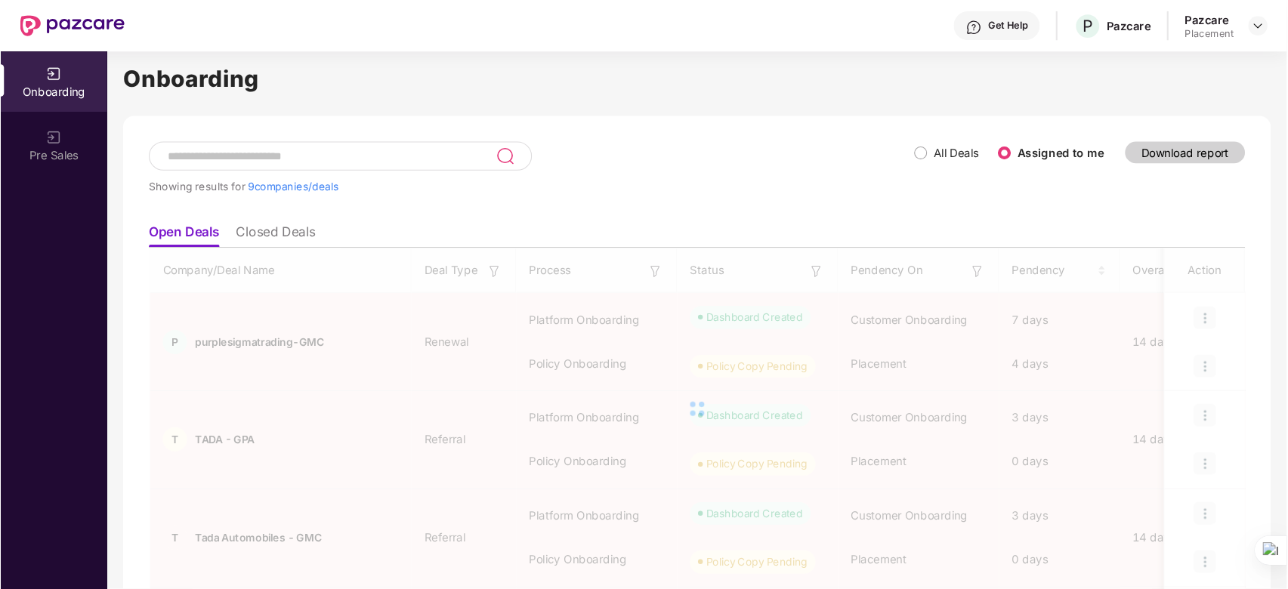
scroll to position [0, 0]
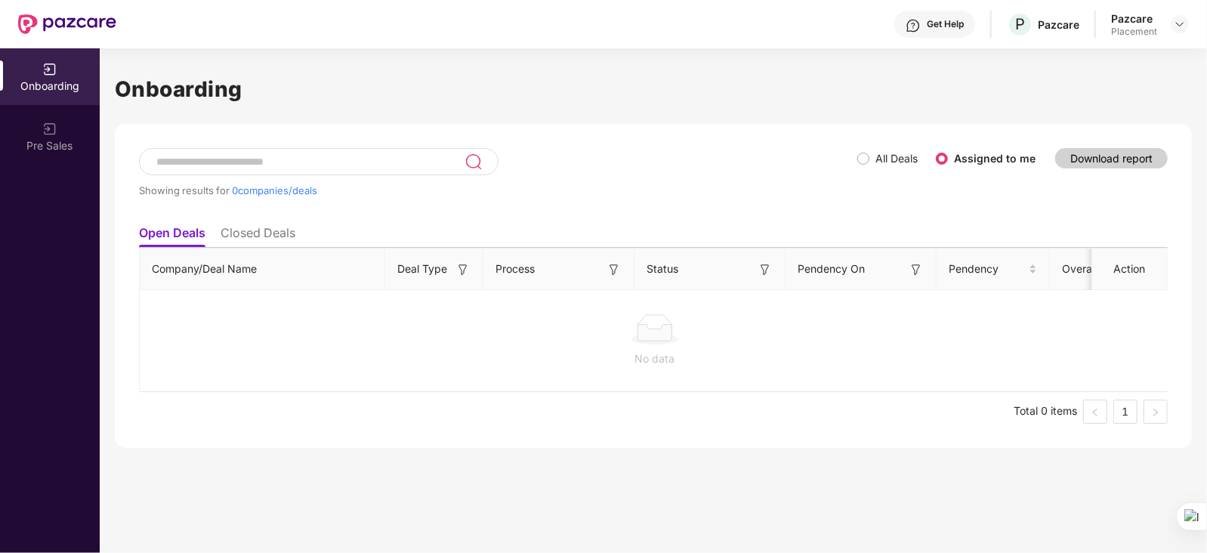
click at [765, 271] on img at bounding box center [765, 269] width 15 height 15
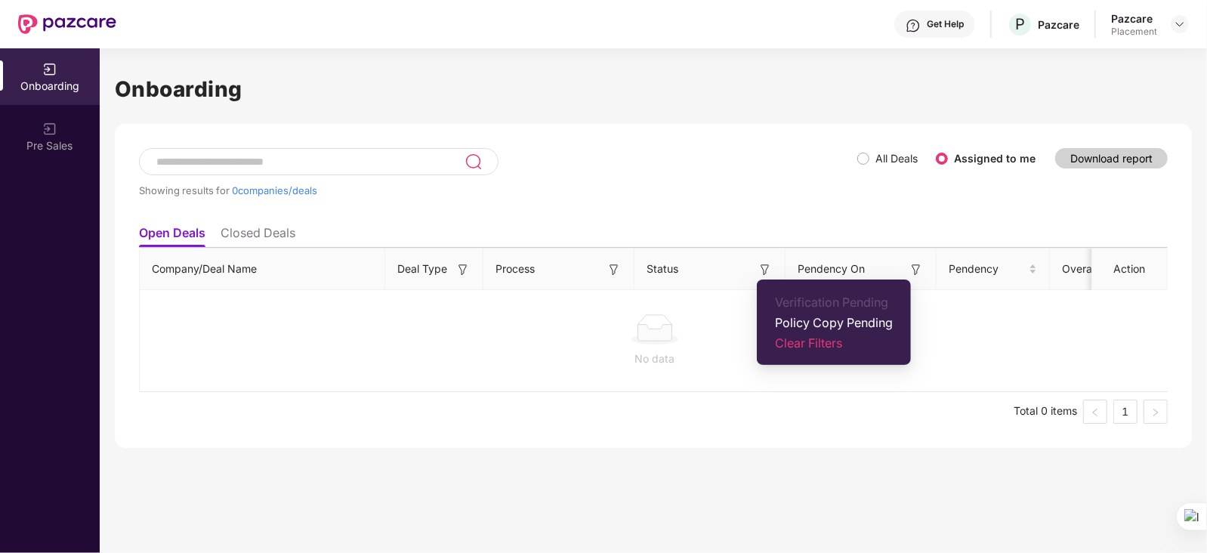
click at [814, 317] on span "Policy Copy Pending" at bounding box center [834, 322] width 118 height 15
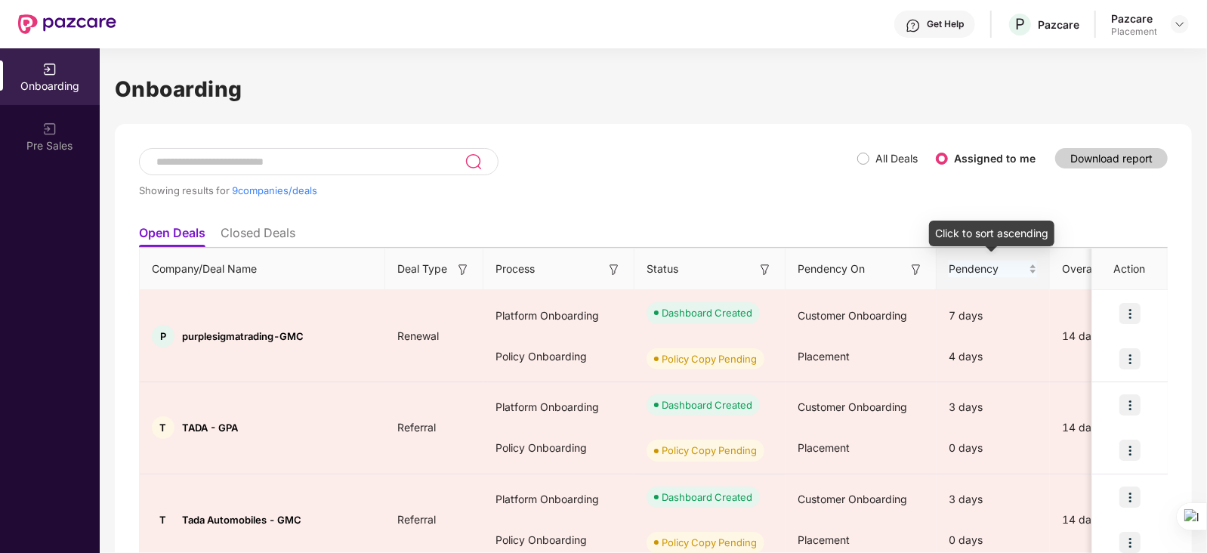
click at [1031, 267] on div "Pendency" at bounding box center [993, 269] width 88 height 17
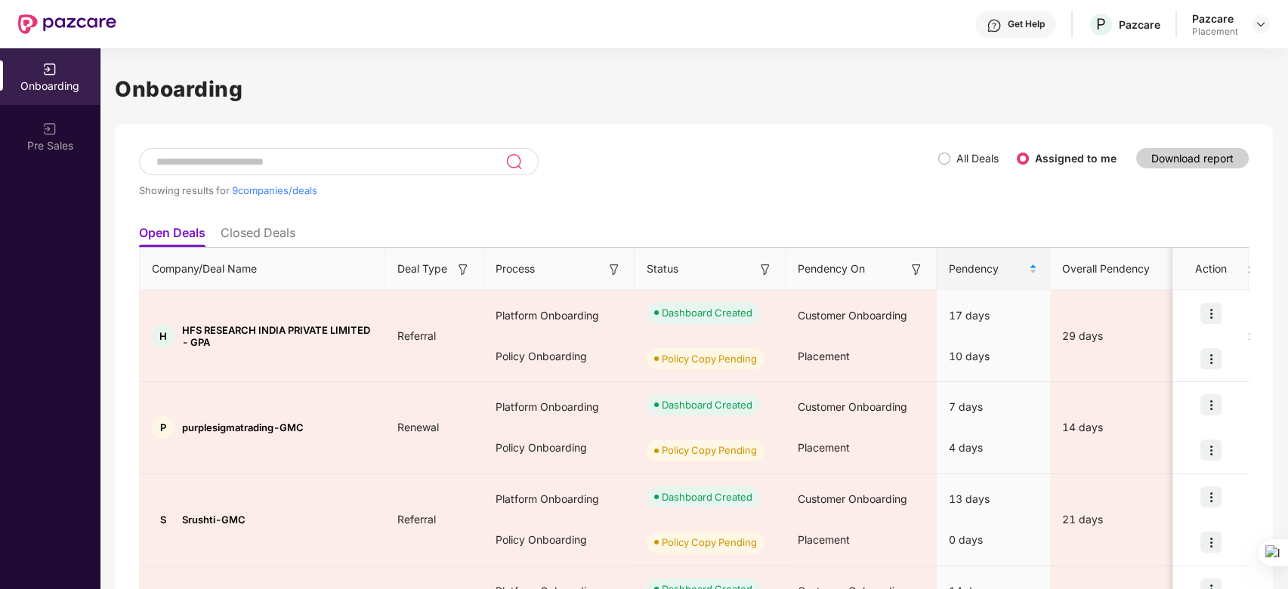
drag, startPoint x: 1194, startPoint y: 1, endPoint x: 783, endPoint y: 172, distance: 444.7
click at [783, 172] on div "Showing results for 9 companies/deals" at bounding box center [538, 183] width 799 height 70
click at [918, 264] on img at bounding box center [916, 269] width 15 height 15
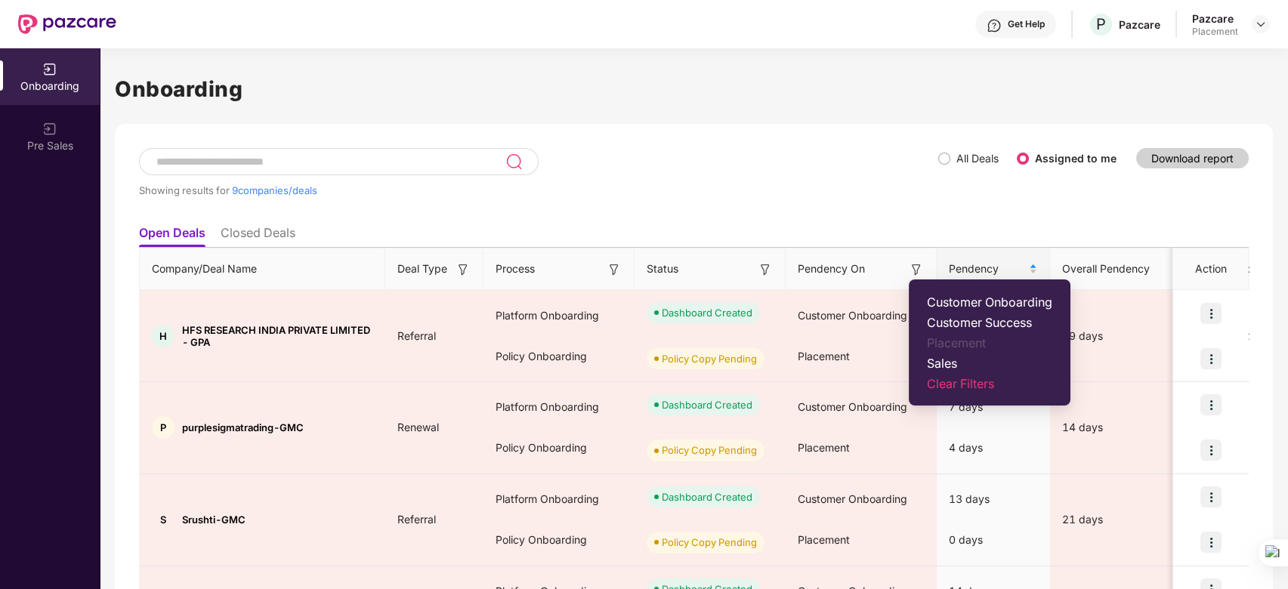
click at [764, 267] on img at bounding box center [765, 269] width 15 height 15
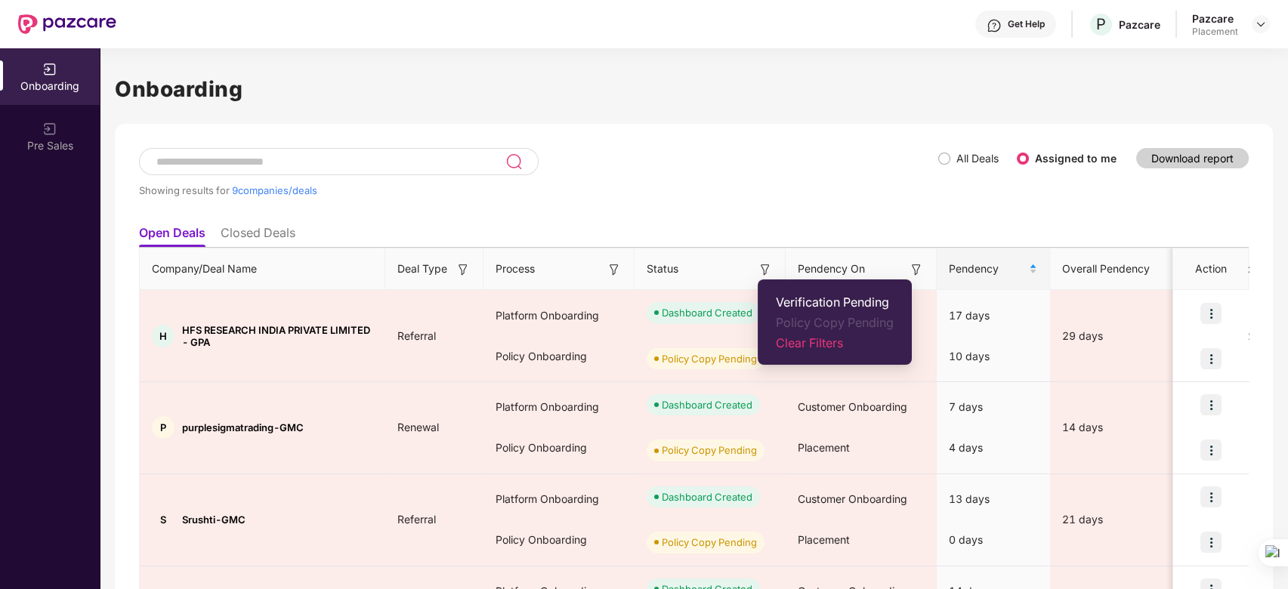
click at [728, 186] on div "Showing results for 9 companies/deals" at bounding box center [538, 190] width 799 height 12
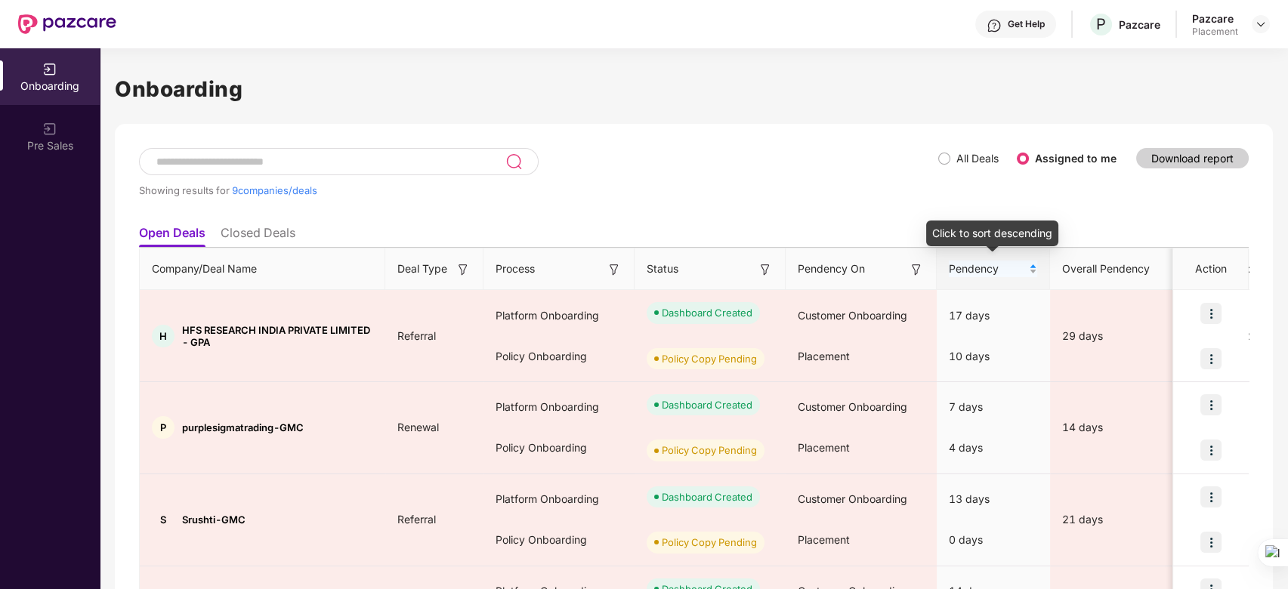
click at [1031, 267] on div "Pendency" at bounding box center [993, 269] width 88 height 17
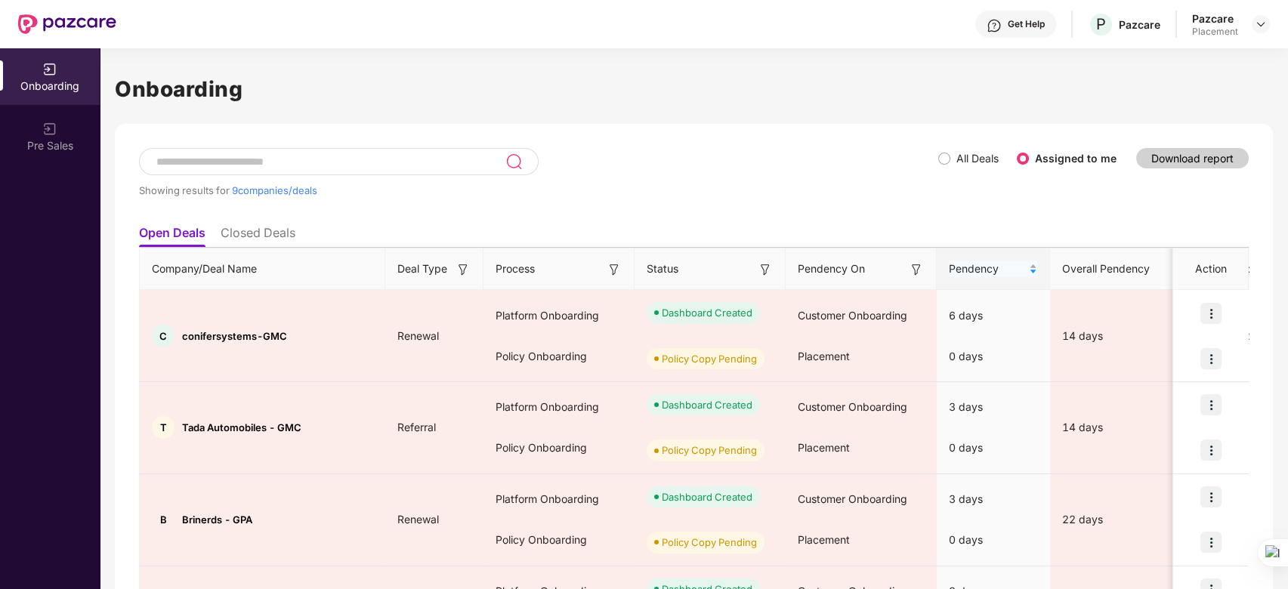
click at [1031, 267] on div "Pendency" at bounding box center [993, 269] width 88 height 17
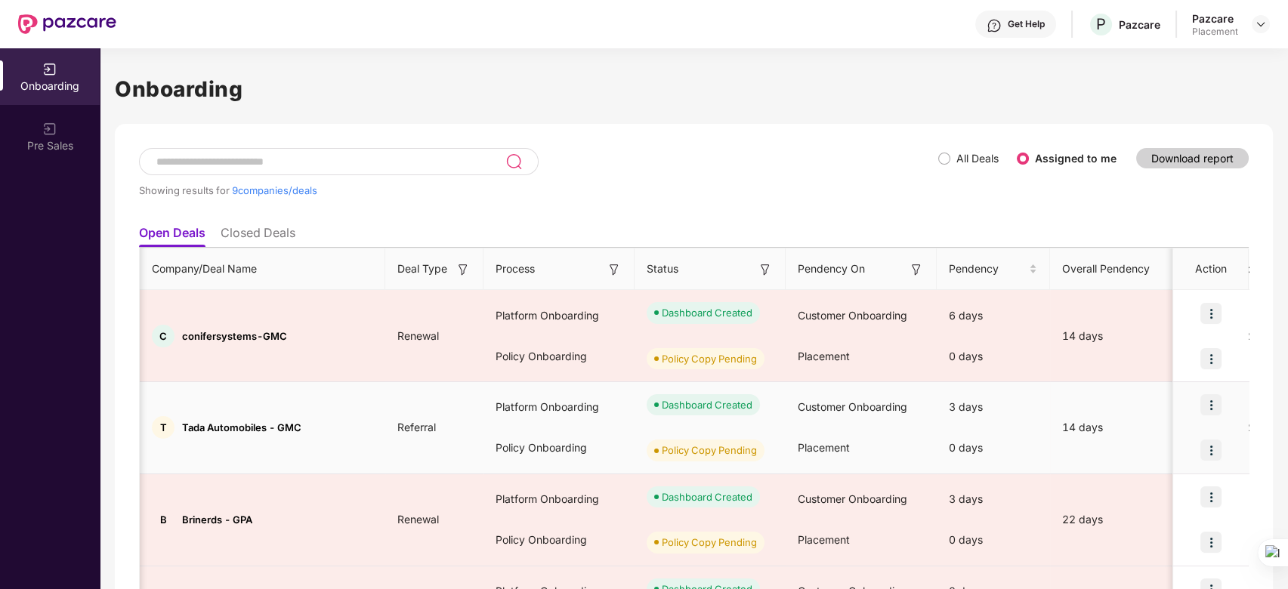
scroll to position [0, 34]
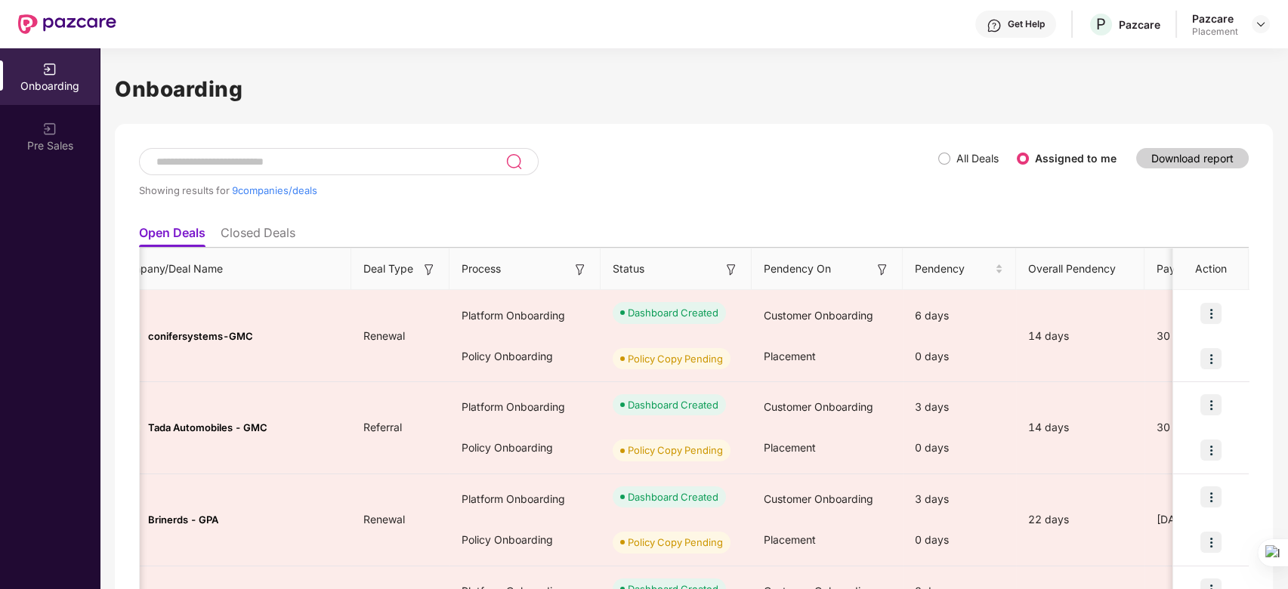
click at [888, 267] on img at bounding box center [882, 269] width 15 height 15
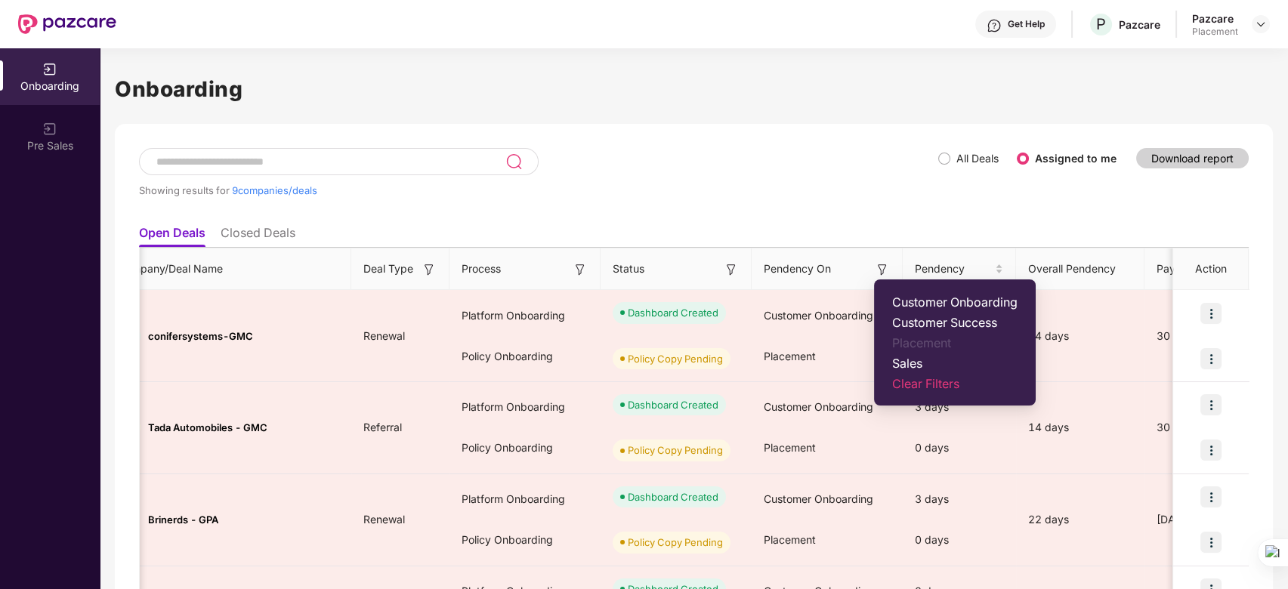
click at [888, 267] on img at bounding box center [882, 269] width 15 height 15
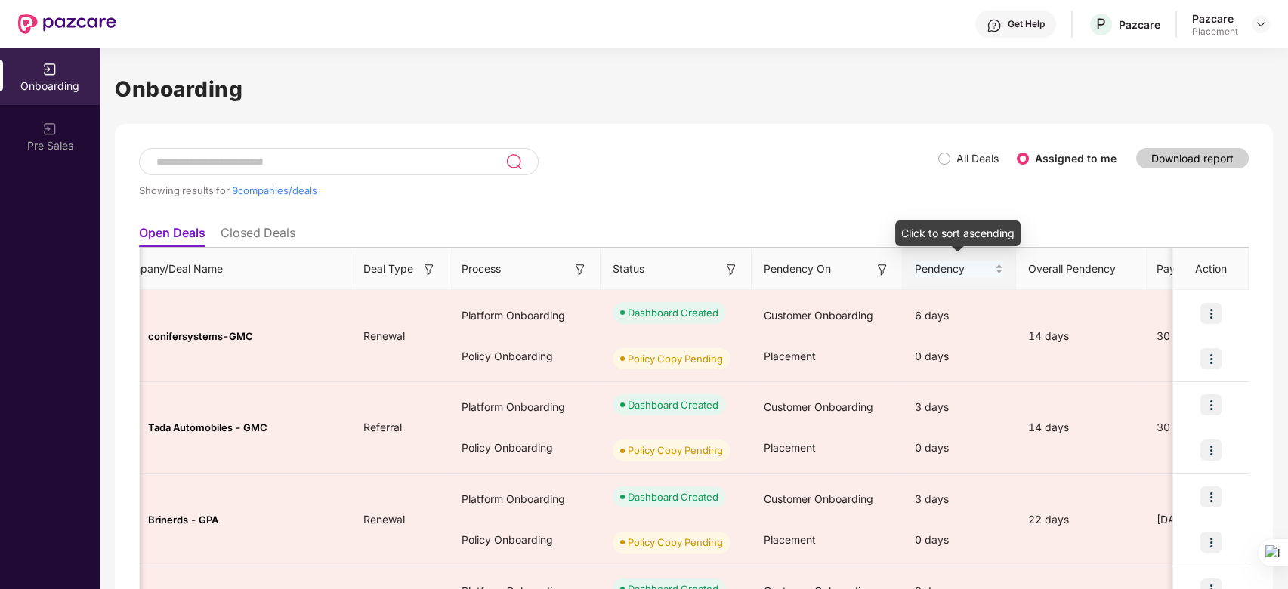
click at [997, 270] on div "Pendency" at bounding box center [959, 269] width 88 height 17
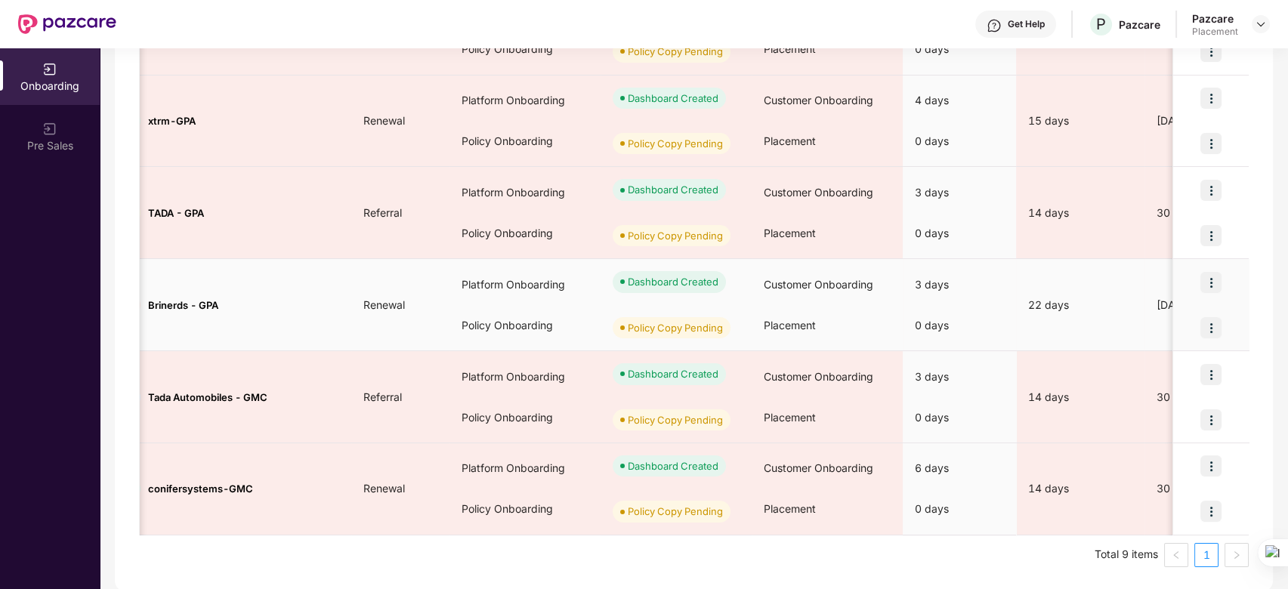
scroll to position [0, 0]
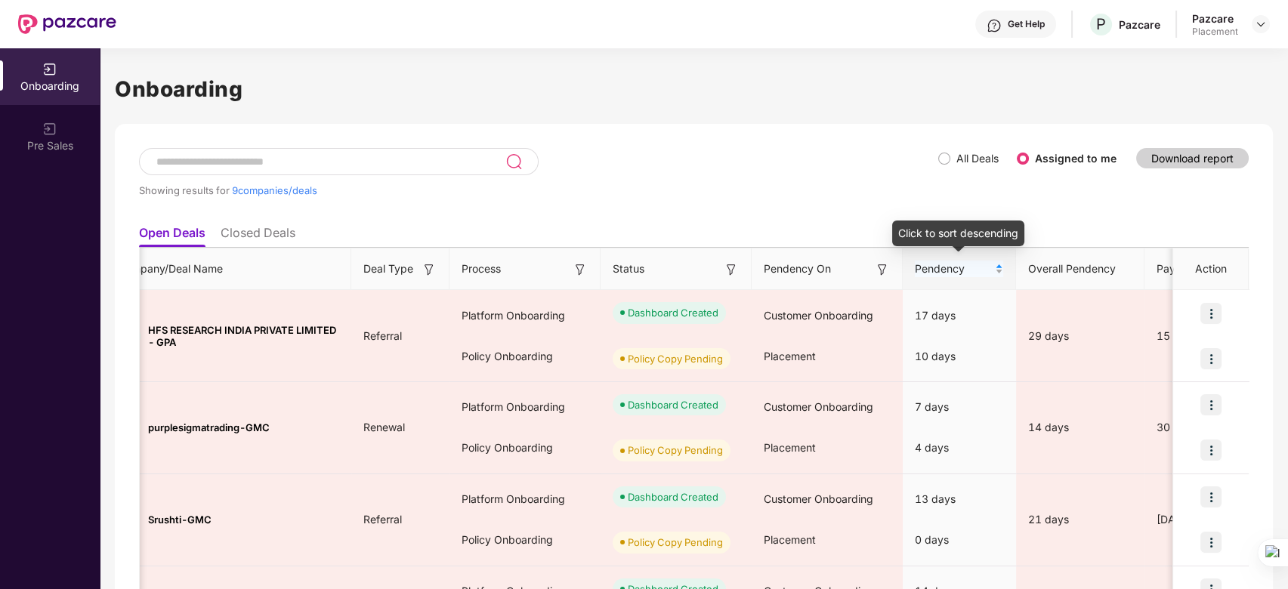
click at [994, 270] on div "Pendency" at bounding box center [959, 269] width 88 height 17
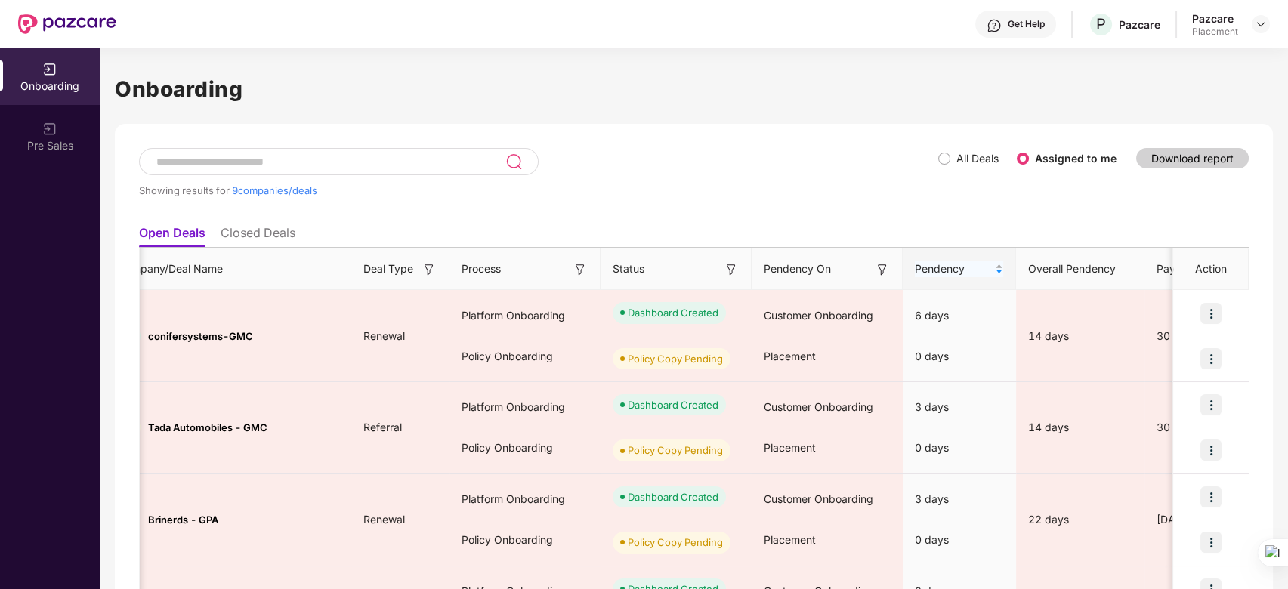
click at [996, 264] on div "Pendency" at bounding box center [959, 269] width 88 height 17
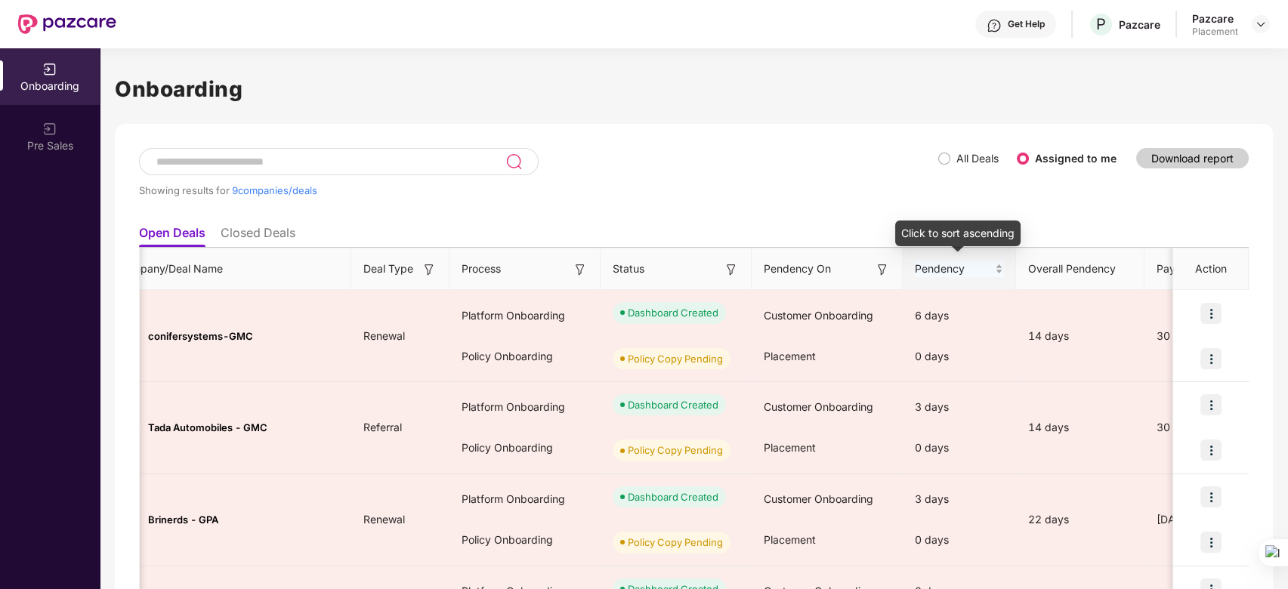
click at [996, 267] on div "Pendency" at bounding box center [959, 269] width 88 height 17
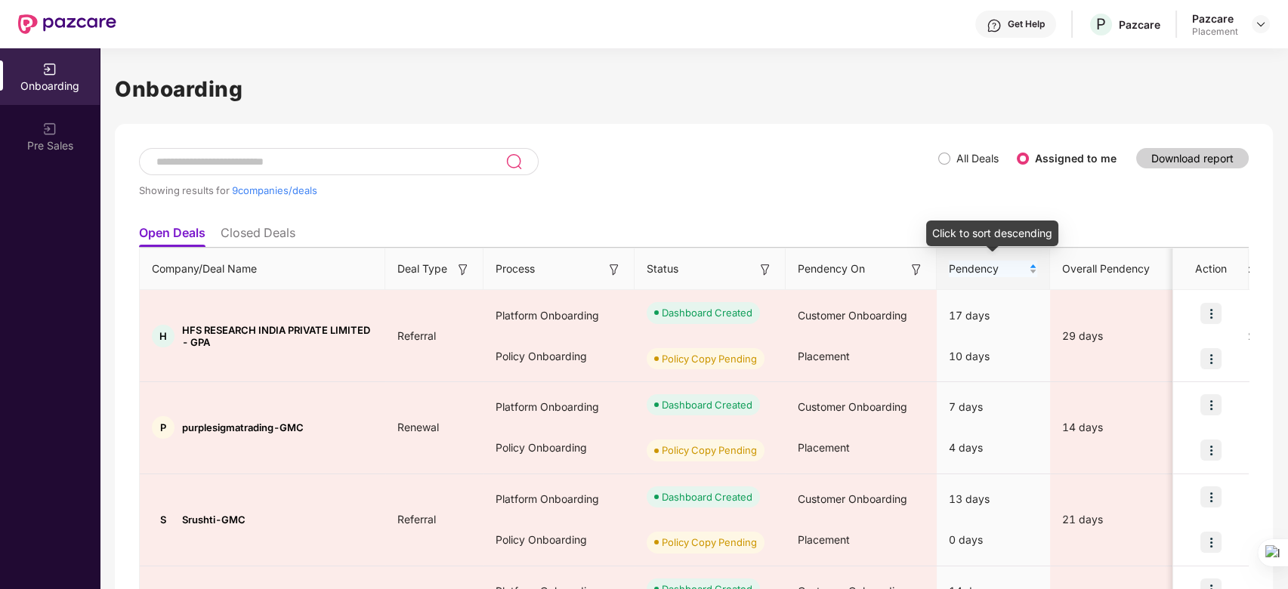
click at [1034, 268] on div "Pendency" at bounding box center [993, 269] width 88 height 17
click at [1031, 270] on div "Pendency" at bounding box center [993, 269] width 88 height 17
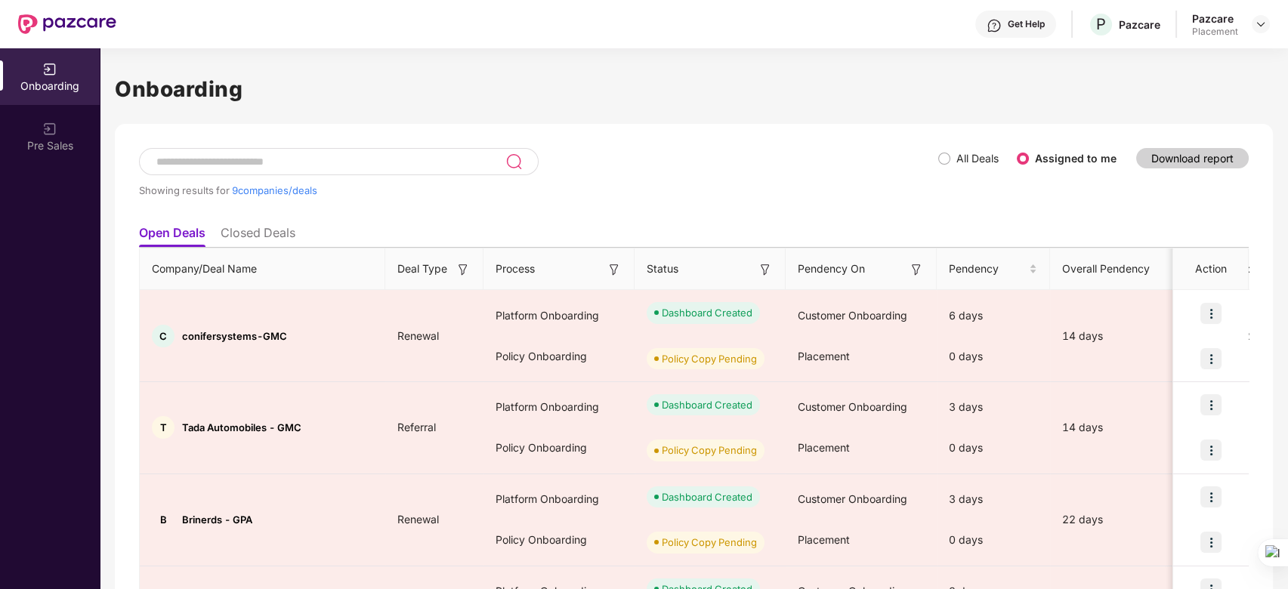
click at [740, 195] on div "Showing results for 9 companies/deals" at bounding box center [538, 190] width 799 height 12
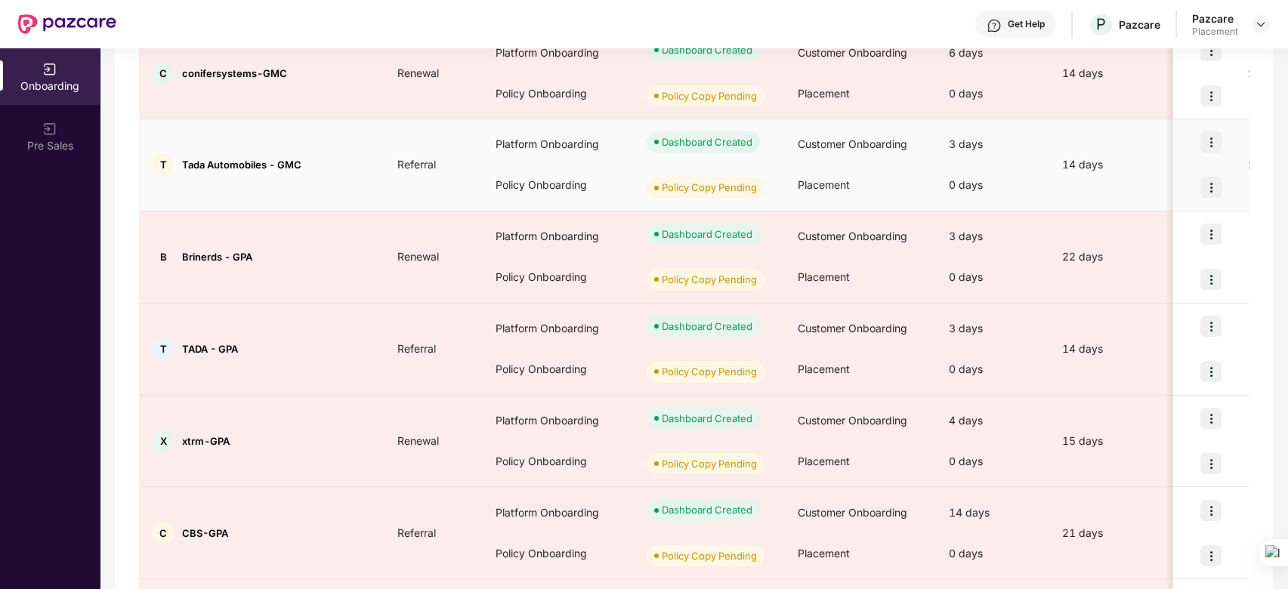
scroll to position [583, 0]
